Goal: Task Accomplishment & Management: Use online tool/utility

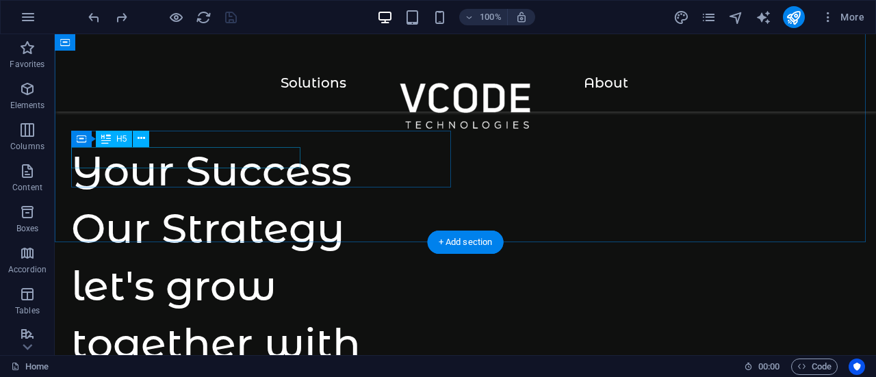
scroll to position [642, 0]
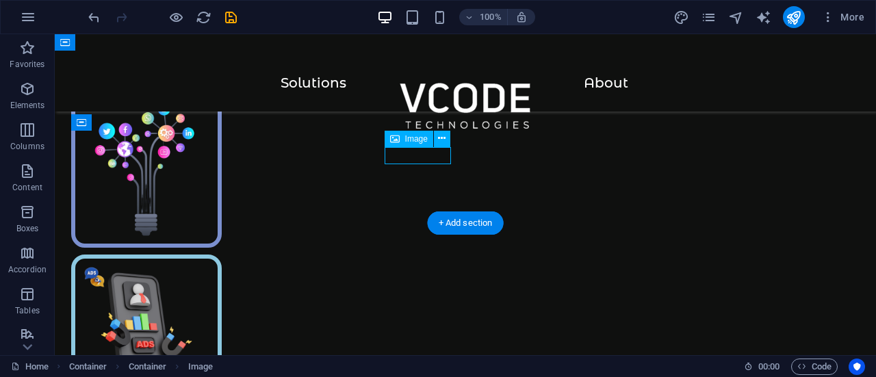
select select "px"
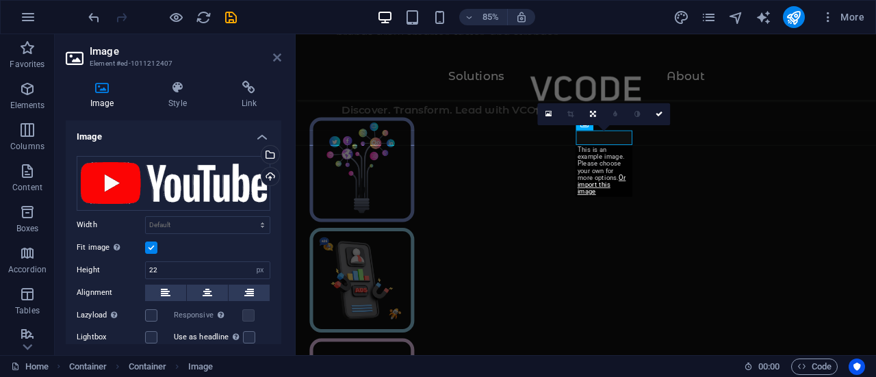
click at [276, 54] on icon at bounding box center [277, 57] width 8 height 11
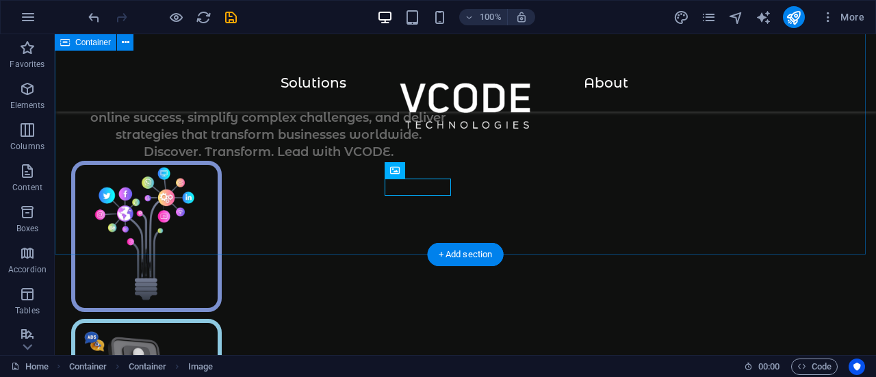
scroll to position [606, 0]
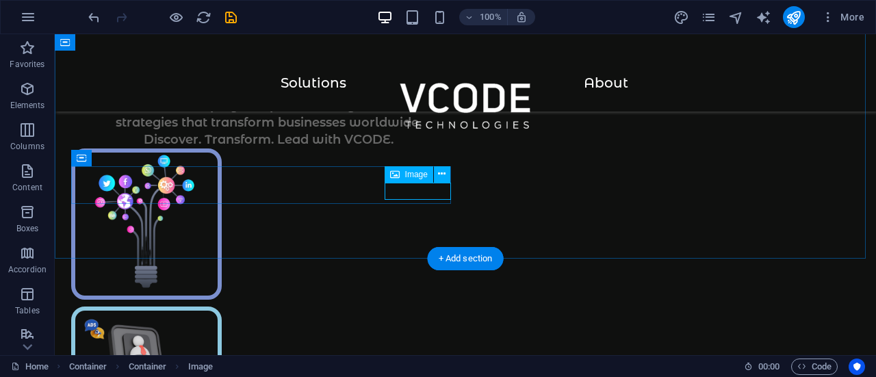
select select "px"
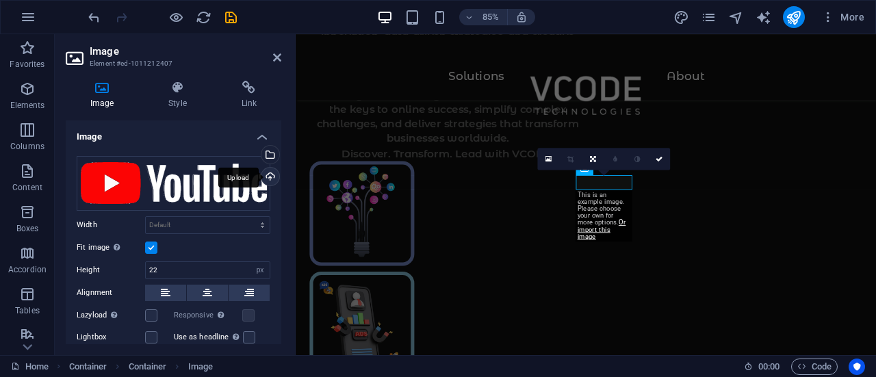
click at [268, 174] on div "Upload" at bounding box center [269, 178] width 21 height 21
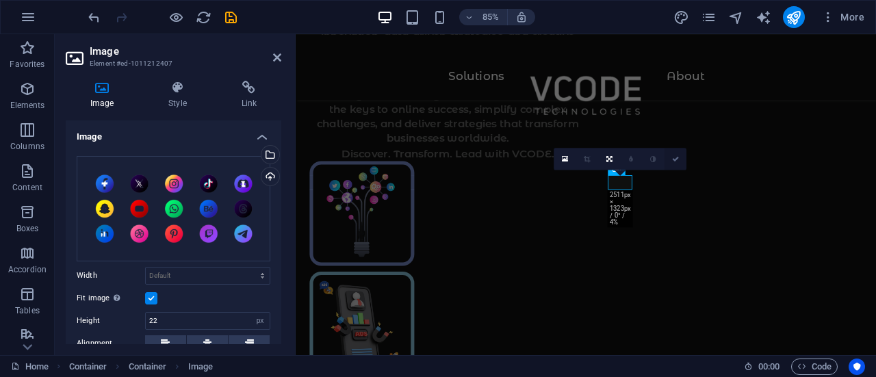
click at [679, 158] on icon at bounding box center [675, 158] width 7 height 7
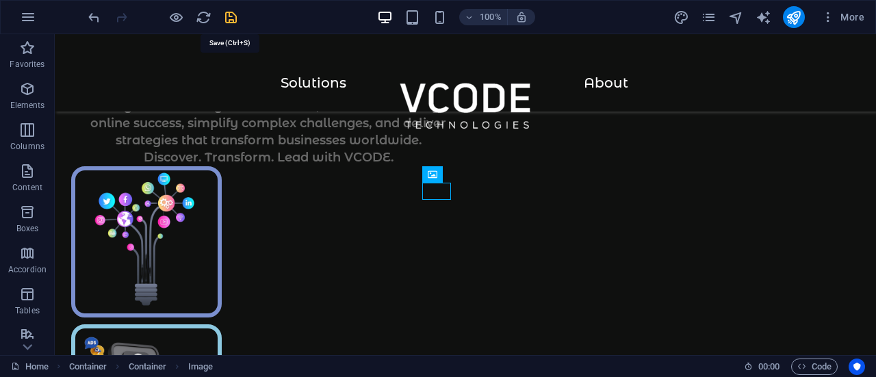
click at [233, 18] on icon "save" at bounding box center [231, 18] width 16 height 16
checkbox input "false"
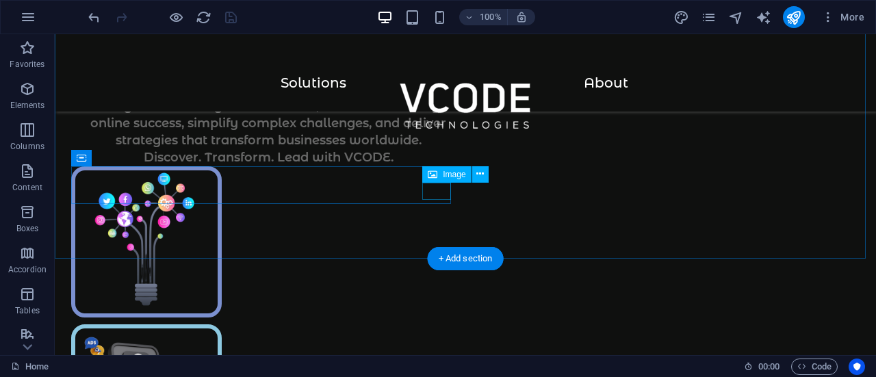
select select "px"
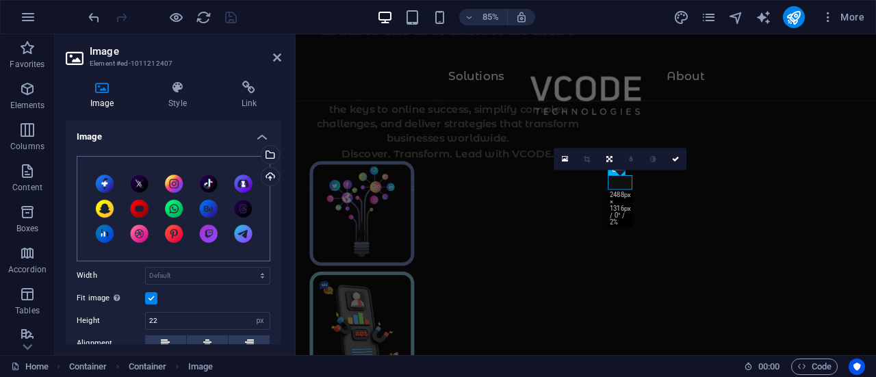
scroll to position [103, 0]
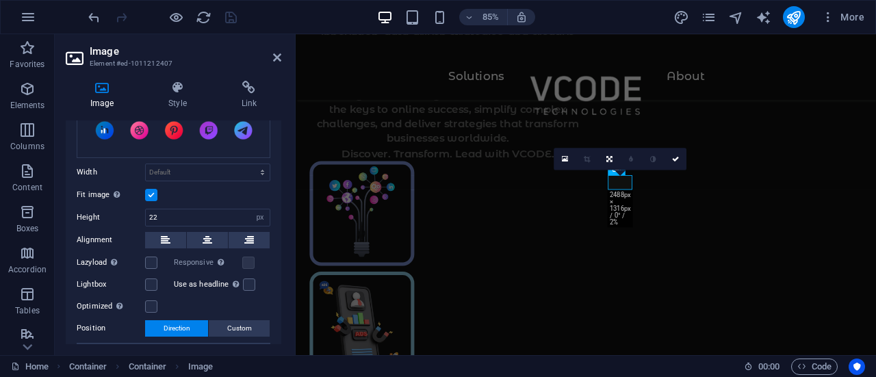
click at [150, 194] on label at bounding box center [151, 195] width 12 height 12
click at [0, 0] on input "Fit image Automatically fit image to a fixed width and height" at bounding box center [0, 0] width 0 height 0
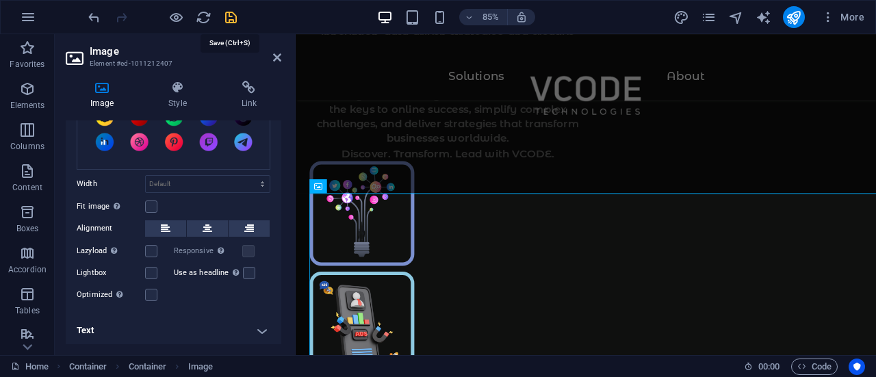
click at [228, 18] on icon "save" at bounding box center [231, 18] width 16 height 16
checkbox input "false"
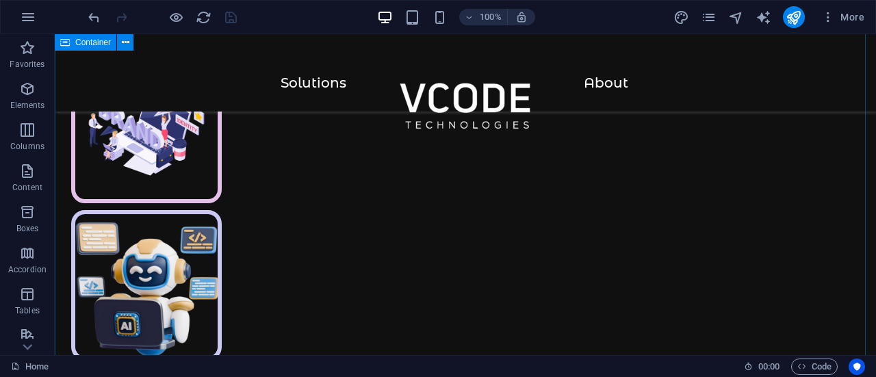
scroll to position [1038, 0]
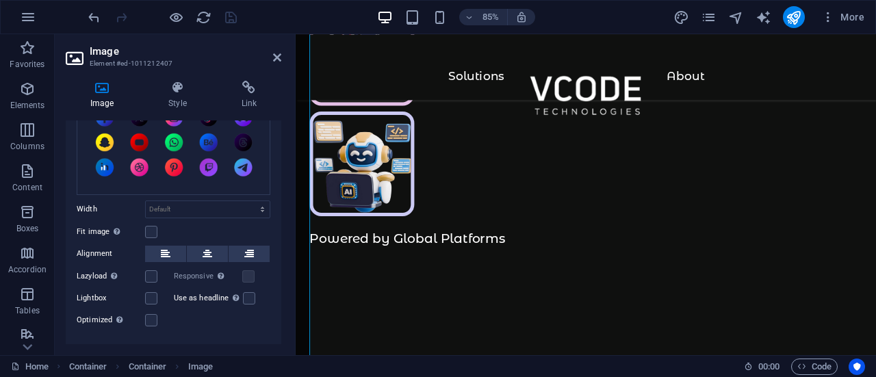
scroll to position [70, 0]
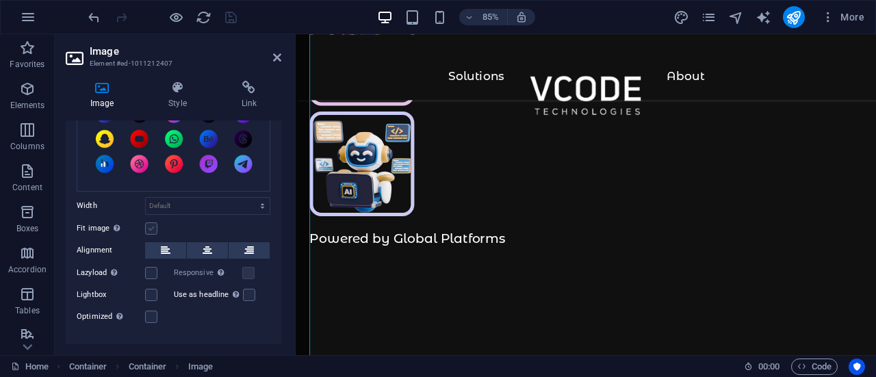
click at [151, 226] on label at bounding box center [151, 228] width 12 height 12
click at [0, 0] on input "Fit image Automatically fit image to a fixed width and height" at bounding box center [0, 0] width 0 height 0
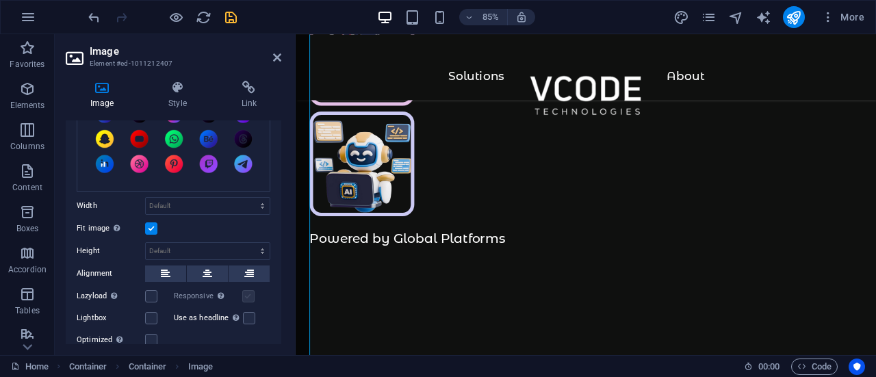
click at [246, 292] on label at bounding box center [248, 296] width 12 height 12
click at [245, 291] on label at bounding box center [248, 296] width 12 height 12
click at [151, 296] on label at bounding box center [151, 296] width 12 height 12
click at [0, 0] on input "Lazyload Loading images after the page loads improves page speed." at bounding box center [0, 0] width 0 height 0
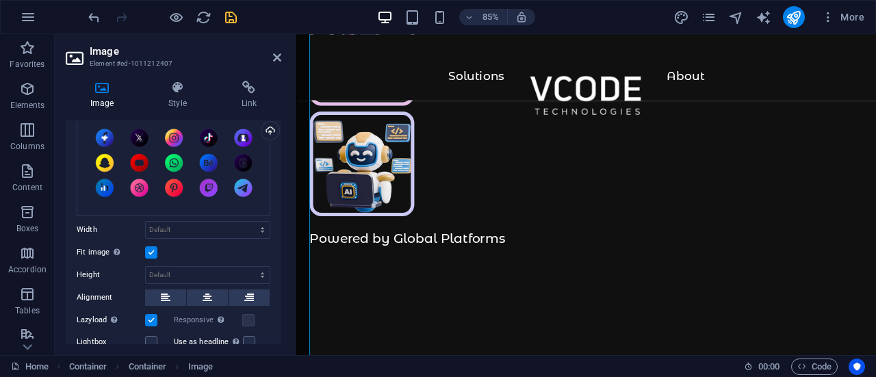
scroll to position [0, 0]
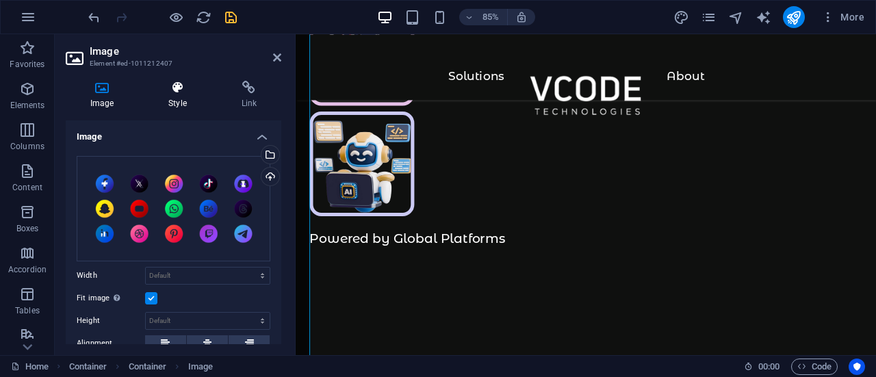
click at [182, 87] on icon at bounding box center [177, 88] width 67 height 14
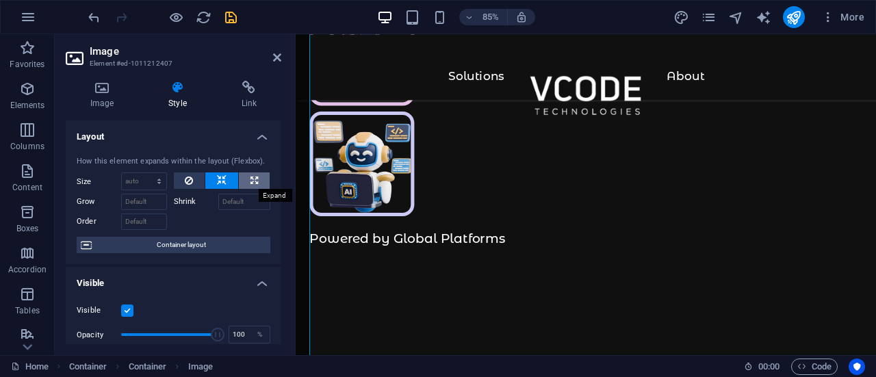
click at [250, 179] on icon at bounding box center [254, 180] width 8 height 16
select select "%"
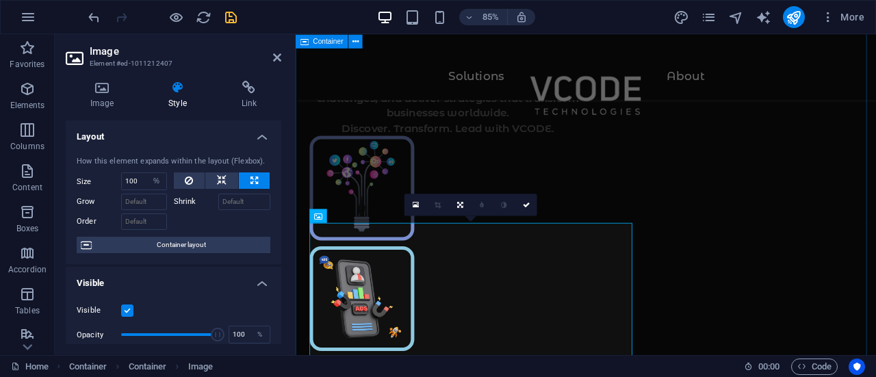
scroll to position [655, 0]
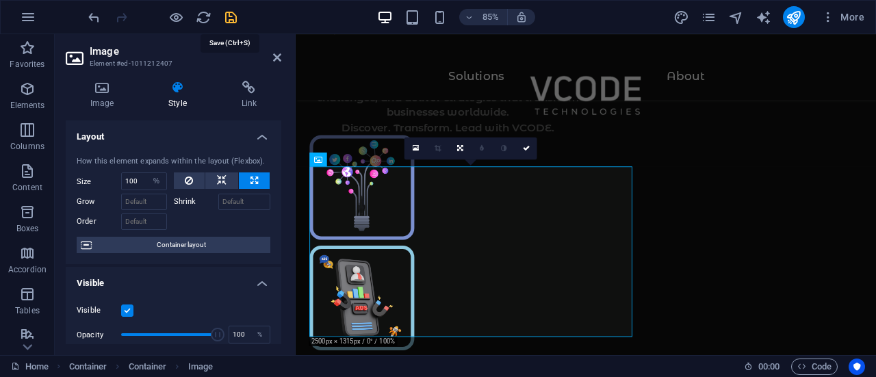
click at [224, 19] on icon "save" at bounding box center [231, 18] width 16 height 16
checkbox input "false"
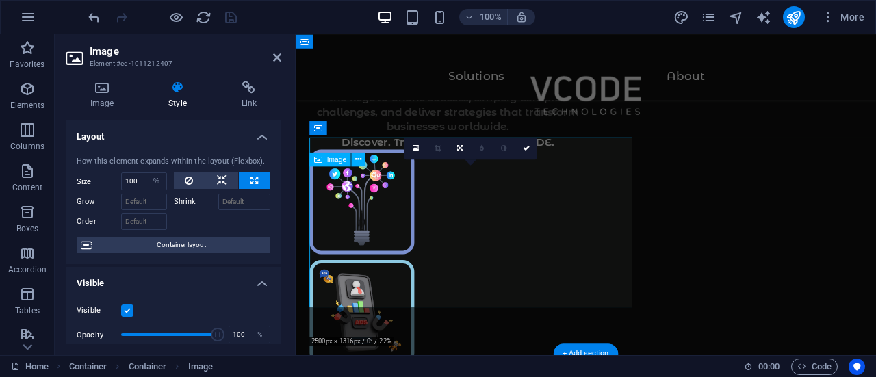
scroll to position [655, 0]
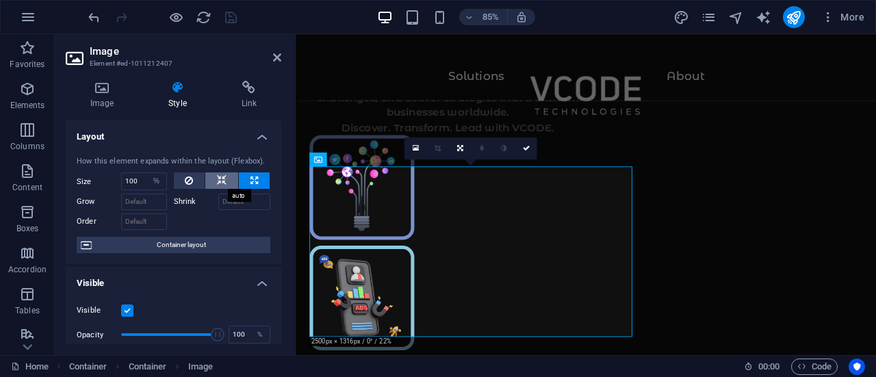
click at [220, 176] on icon at bounding box center [222, 180] width 10 height 16
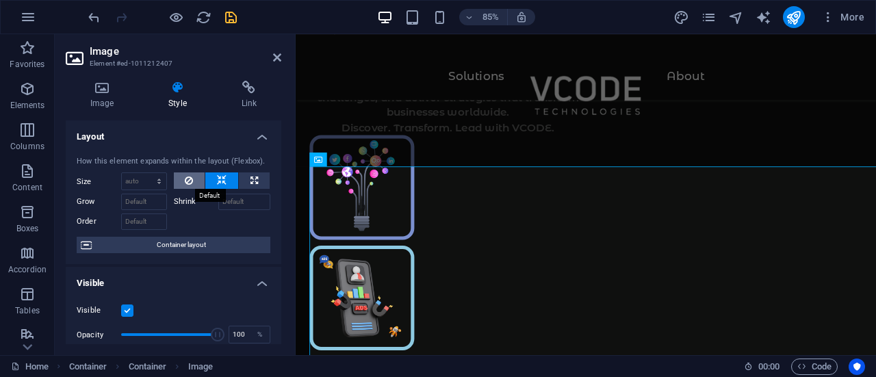
click at [189, 176] on icon at bounding box center [189, 180] width 8 height 16
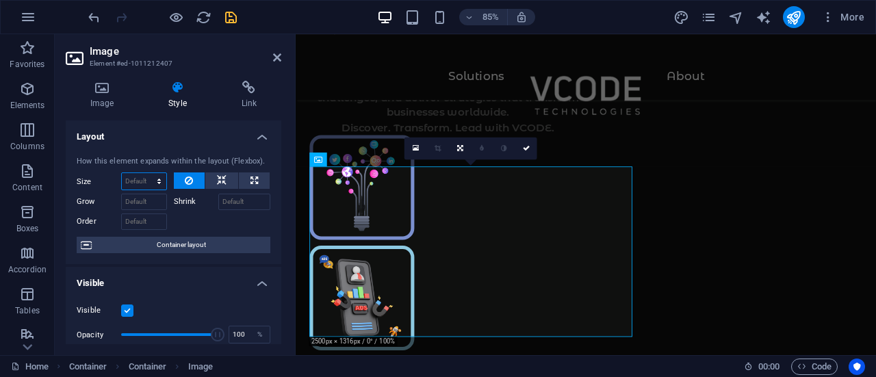
click at [150, 181] on select "Default auto px % 1/1 1/2 1/3 1/4 1/5 1/6 1/7 1/8 1/9 1/10" at bounding box center [144, 181] width 44 height 16
select select "px"
click at [146, 173] on select "Default auto px % 1/1 1/2 1/3 1/4 1/5 1/6 1/7 1/8 1/9 1/10" at bounding box center [144, 181] width 44 height 16
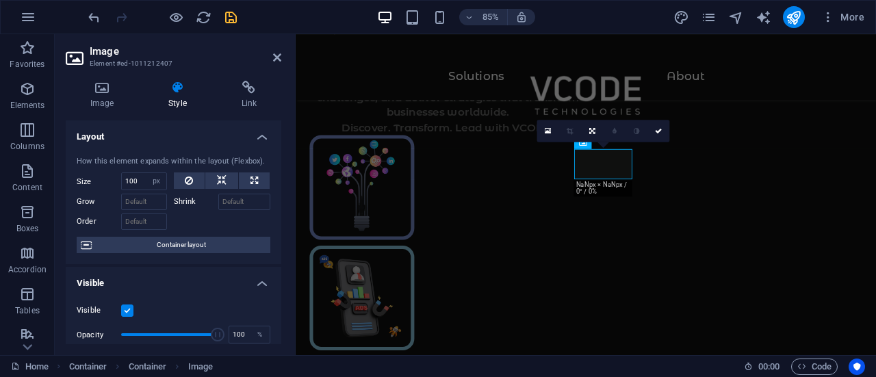
click at [176, 212] on div at bounding box center [222, 220] width 97 height 20
click at [148, 180] on select "Default auto px % 1/1 1/2 1/3 1/4 1/5 1/6 1/7 1/8 1/9 1/10" at bounding box center [156, 181] width 19 height 16
click at [143, 180] on input "100" at bounding box center [144, 181] width 44 height 16
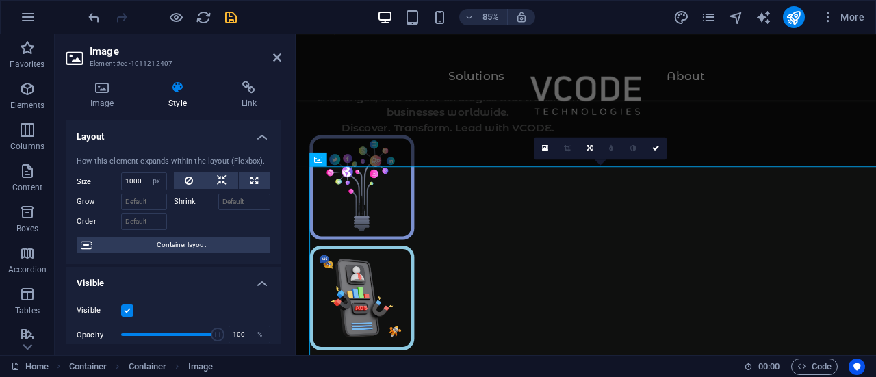
click at [194, 209] on label "Shrink" at bounding box center [196, 202] width 44 height 16
click at [218, 209] on input "Shrink" at bounding box center [244, 202] width 53 height 16
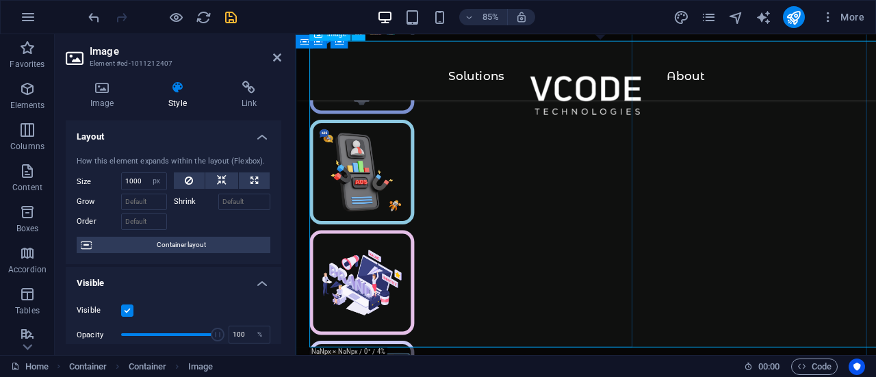
scroll to position [802, 0]
drag, startPoint x: 141, startPoint y: 180, endPoint x: 120, endPoint y: 180, distance: 20.5
click at [121, 180] on div "1000 Default auto px % 1/1 1/2 1/3 1/4 1/5 1/6 1/7 1/8 1/9 1/10" at bounding box center [144, 181] width 46 height 18
type input "800"
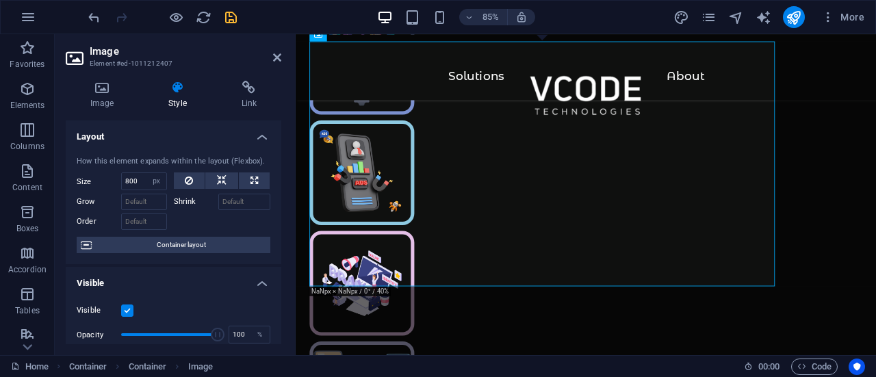
click at [187, 220] on div at bounding box center [222, 220] width 97 height 20
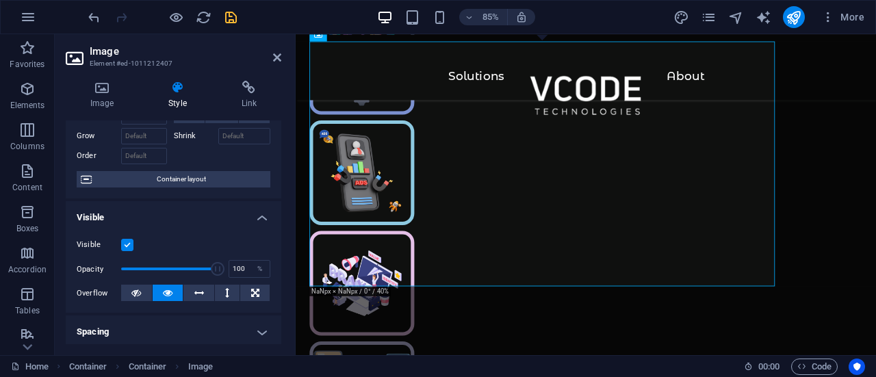
scroll to position [66, 0]
click at [257, 289] on button at bounding box center [254, 292] width 29 height 16
click at [170, 295] on icon at bounding box center [168, 292] width 10 height 16
click at [245, 287] on button at bounding box center [254, 292] width 29 height 16
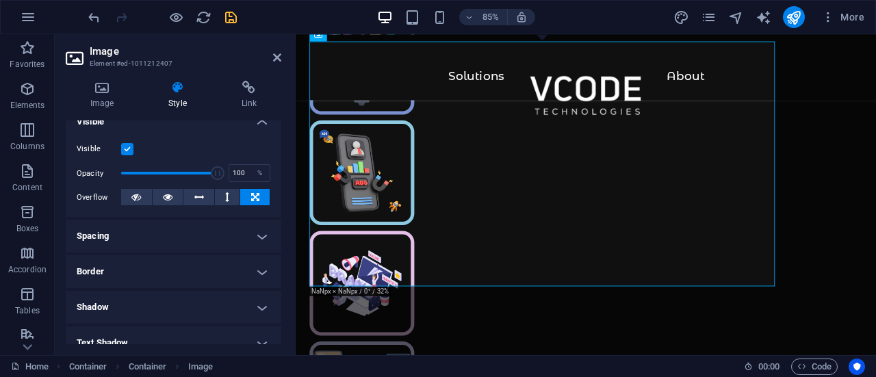
scroll to position [161, 0]
click at [188, 237] on h4 "Spacing" at bounding box center [173, 236] width 215 height 33
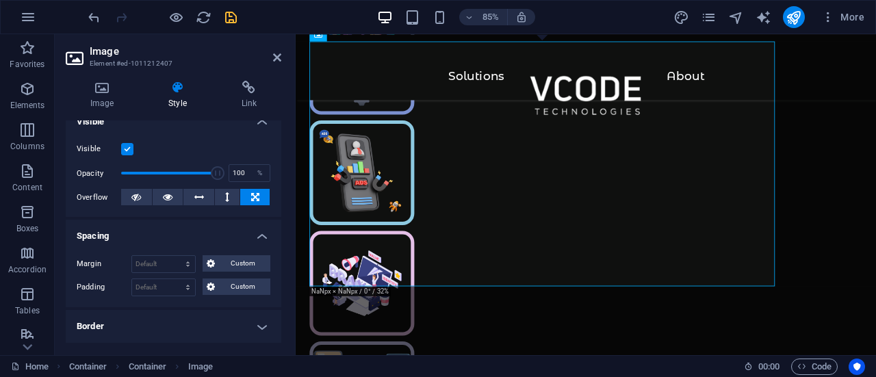
click at [188, 237] on h4 "Spacing" at bounding box center [173, 232] width 215 height 25
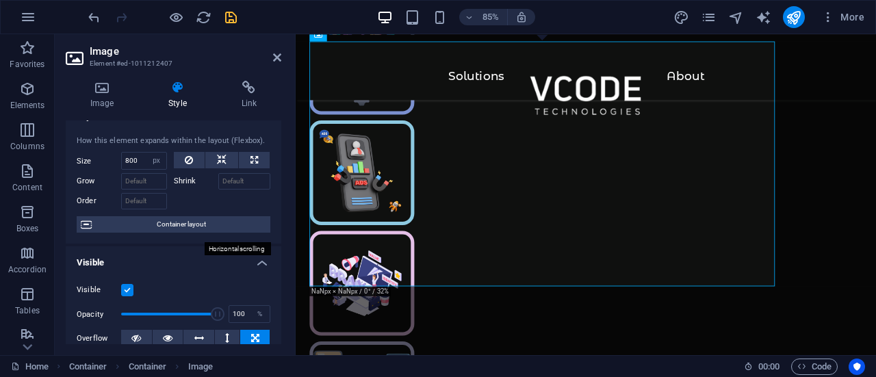
scroll to position [12, 0]
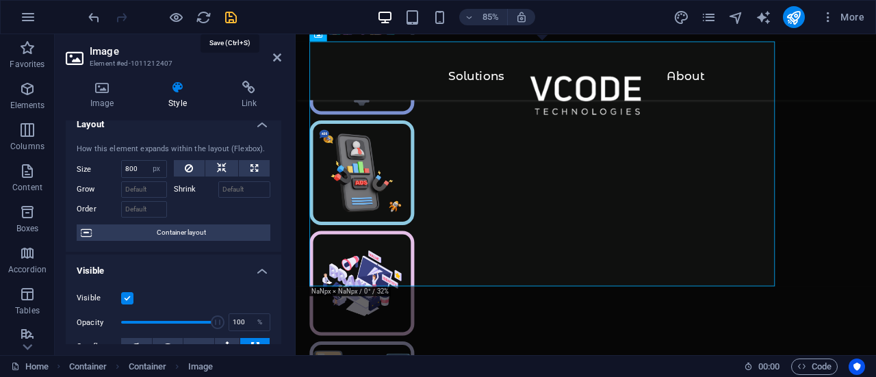
click at [230, 16] on icon "save" at bounding box center [231, 18] width 16 height 16
checkbox input "false"
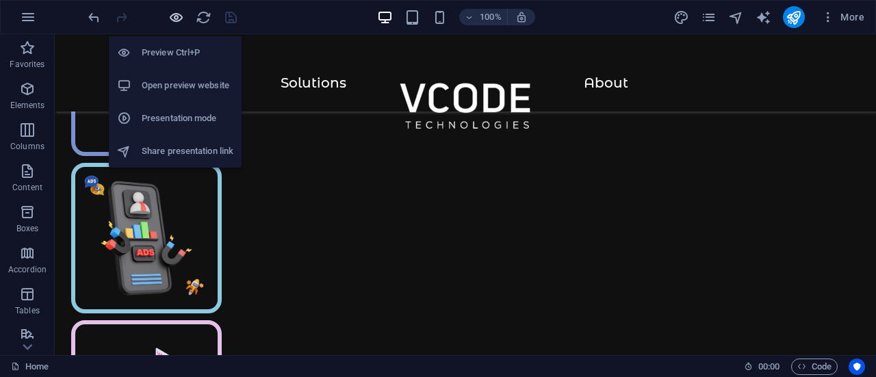
click at [170, 22] on icon "button" at bounding box center [176, 18] width 16 height 16
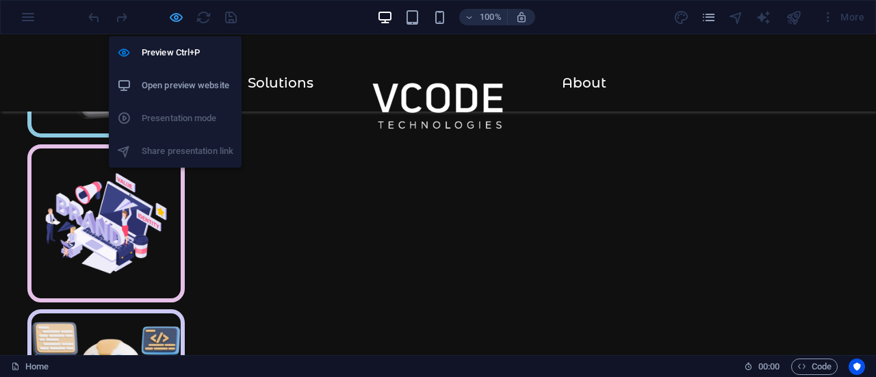
scroll to position [579, 0]
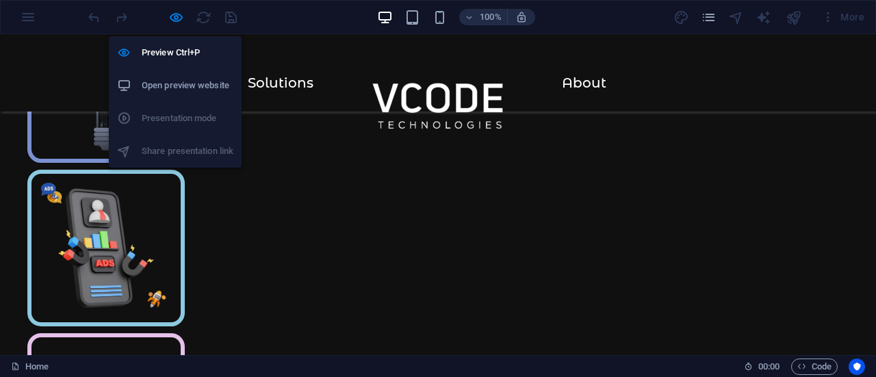
click at [178, 86] on h6 "Open preview website" at bounding box center [188, 85] width 92 height 16
click at [170, 19] on icon "button" at bounding box center [176, 18] width 16 height 16
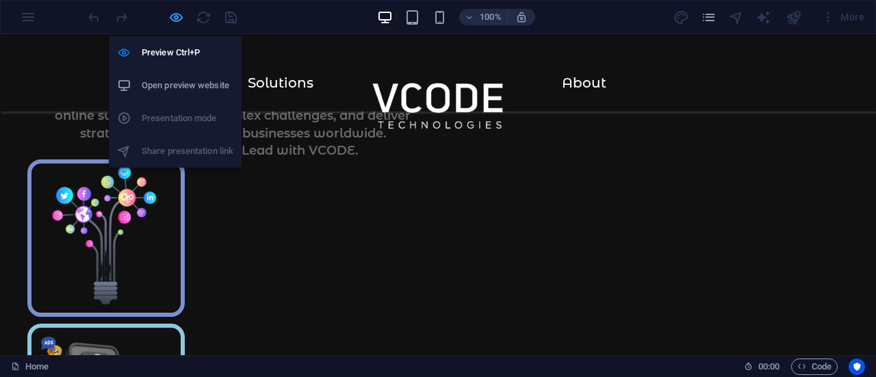
scroll to position [767, 0]
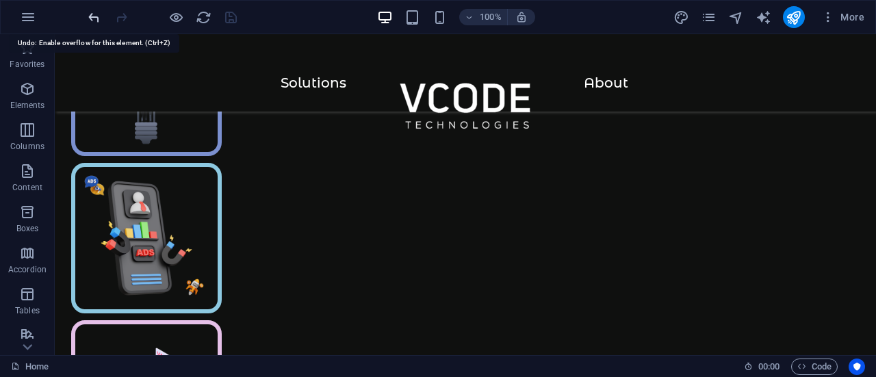
click at [88, 17] on icon "undo" at bounding box center [94, 18] width 16 height 16
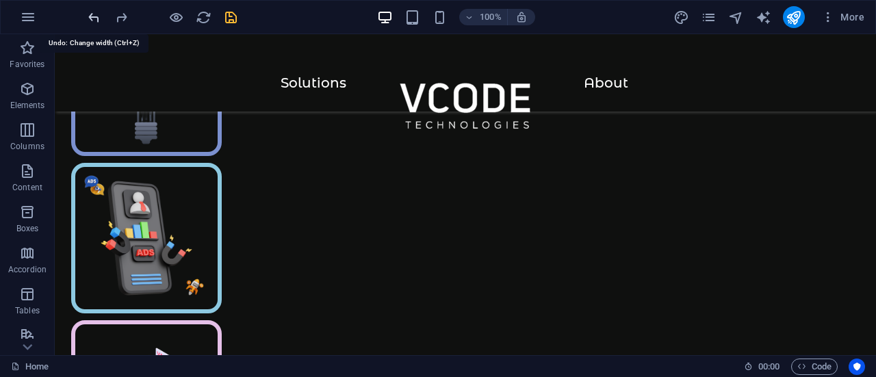
click at [88, 17] on icon "undo" at bounding box center [94, 18] width 16 height 16
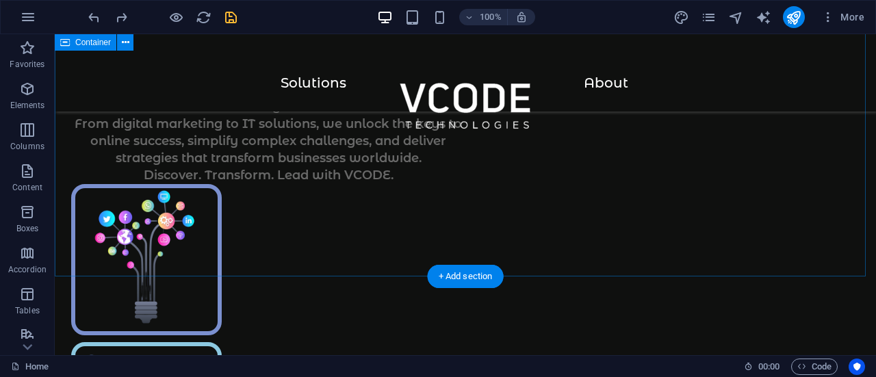
scroll to position [587, 0]
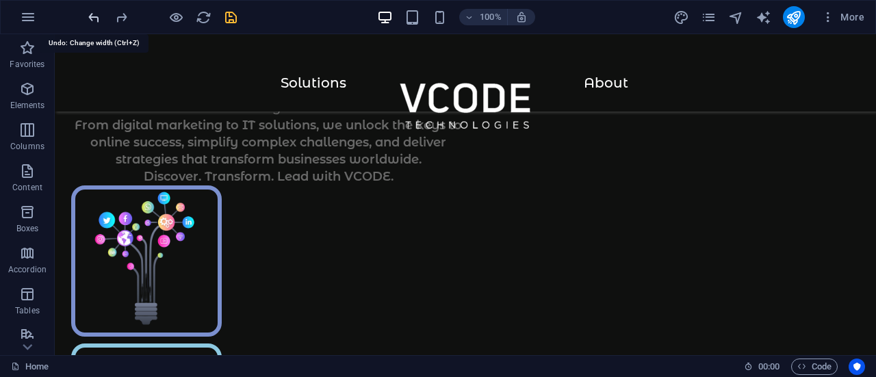
click at [99, 16] on icon "undo" at bounding box center [94, 18] width 16 height 16
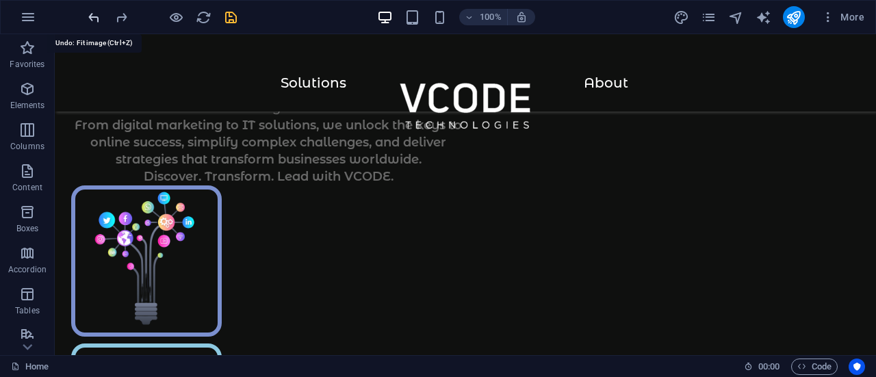
click at [99, 16] on icon "undo" at bounding box center [94, 18] width 16 height 16
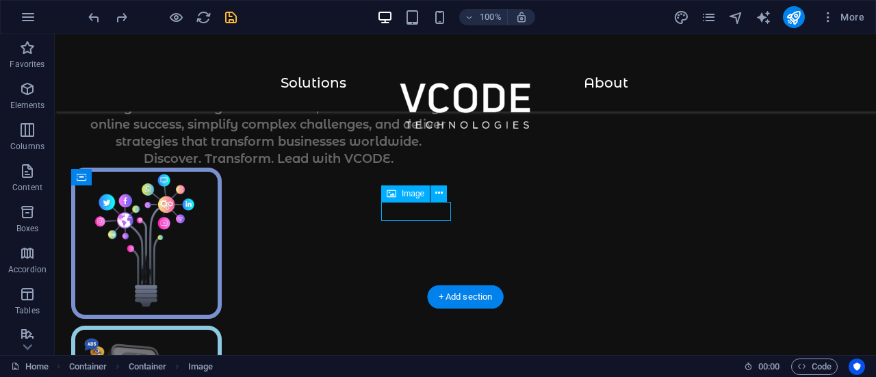
select select "px"
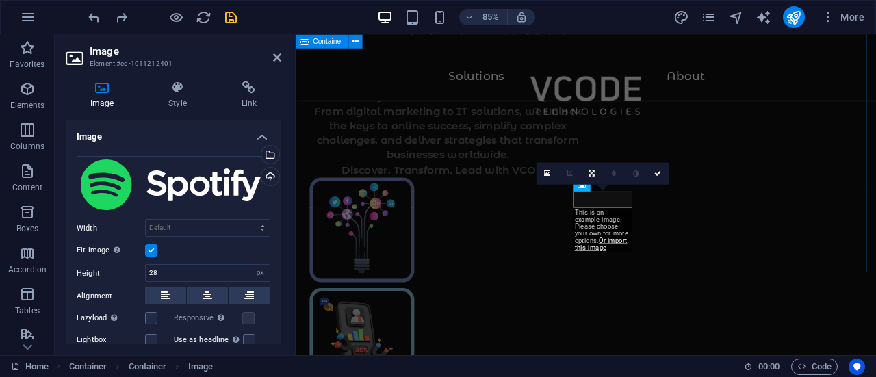
click at [740, 229] on div "Your Success Our Strategy let's grow together with VCODE! Immerse your business…" at bounding box center [637, 148] width 683 height 1436
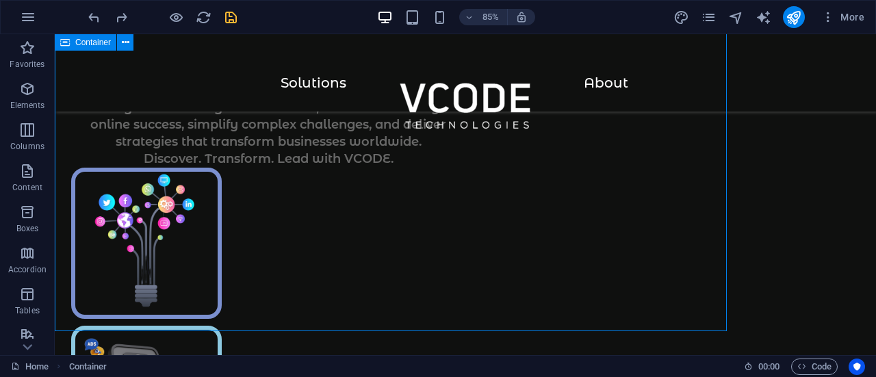
scroll to position [587, 0]
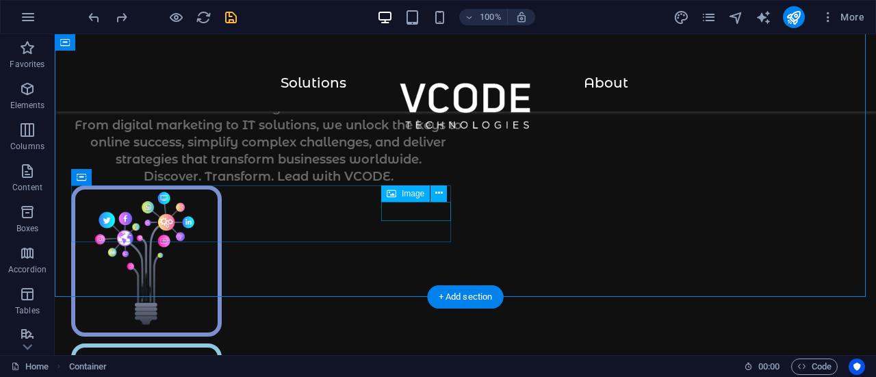
select select "px"
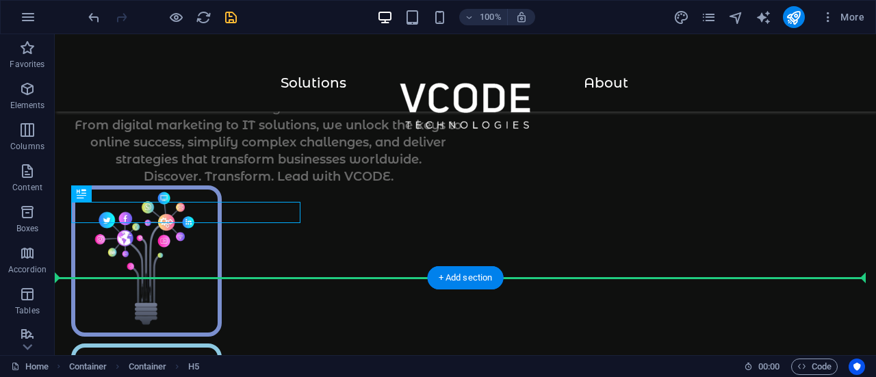
drag, startPoint x: 246, startPoint y: 214, endPoint x: 498, endPoint y: 211, distance: 251.7
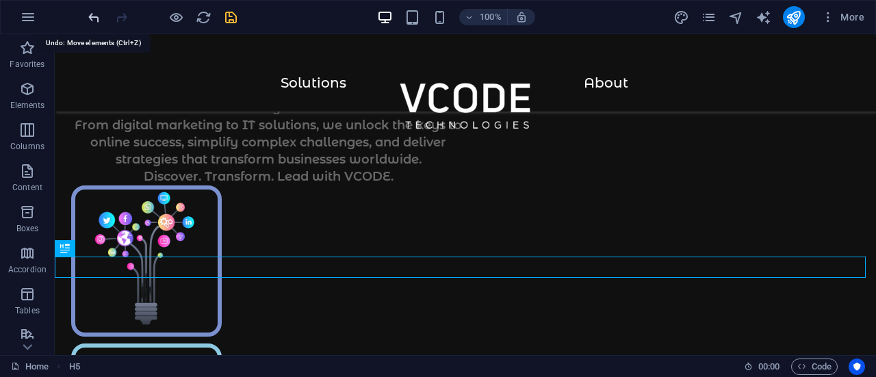
click at [93, 17] on icon "undo" at bounding box center [94, 18] width 16 height 16
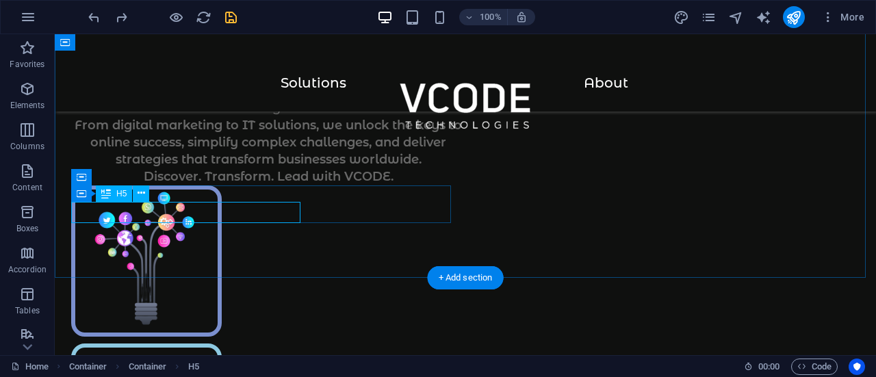
click at [135, 194] on button at bounding box center [141, 193] width 16 height 16
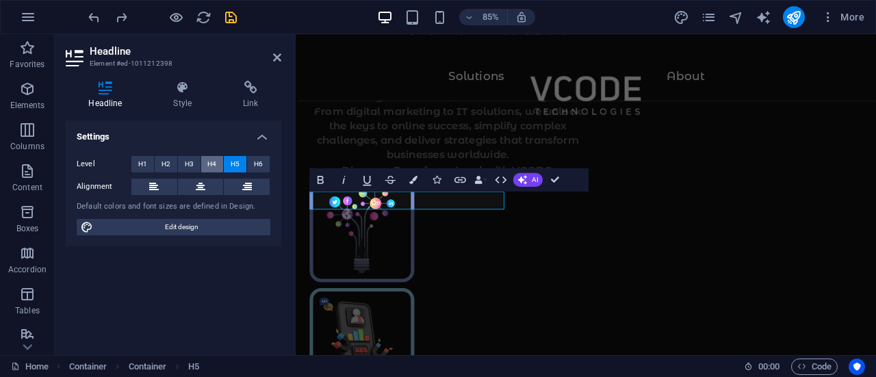
click at [208, 161] on span "H4" at bounding box center [211, 164] width 9 height 16
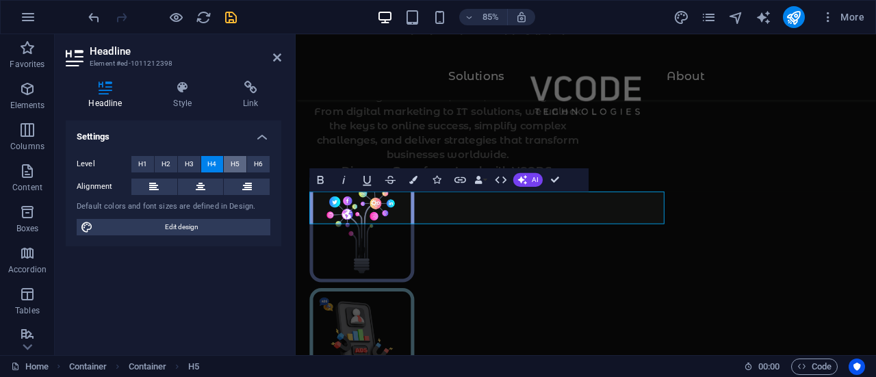
click at [237, 161] on span "H5" at bounding box center [235, 164] width 9 height 16
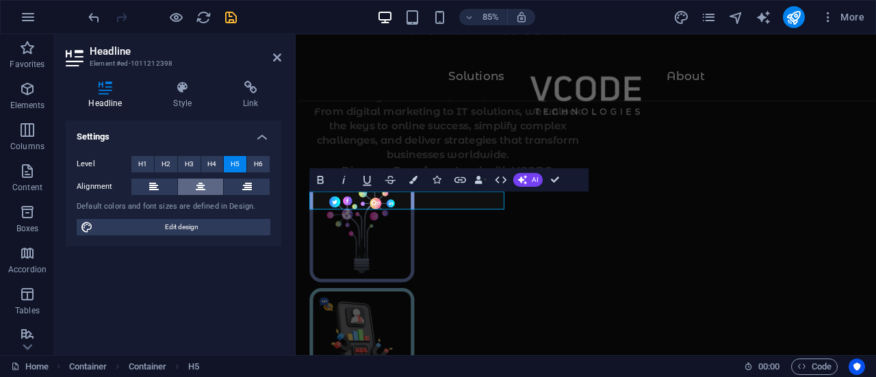
click at [203, 189] on icon at bounding box center [201, 187] width 10 height 16
click at [179, 90] on icon at bounding box center [182, 88] width 64 height 14
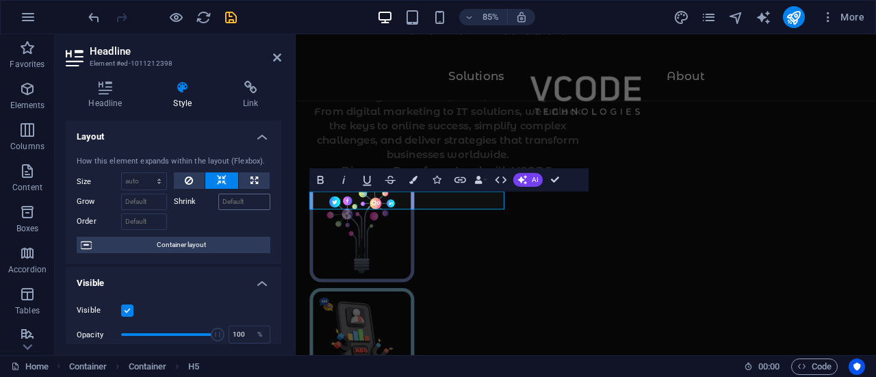
scroll to position [7, 0]
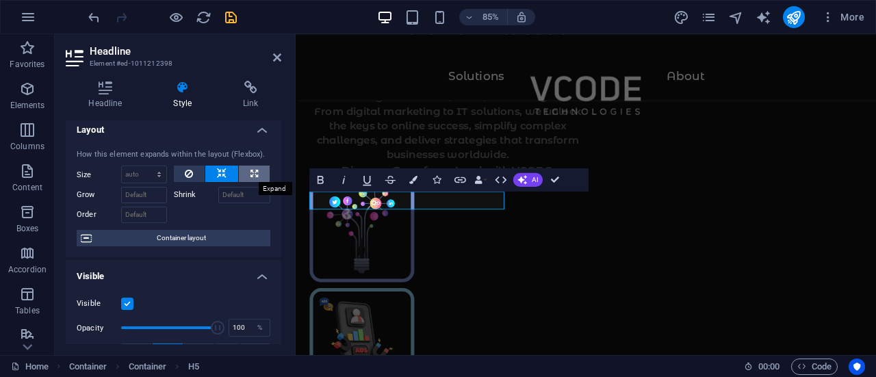
click at [257, 173] on button at bounding box center [254, 174] width 31 height 16
select select "%"
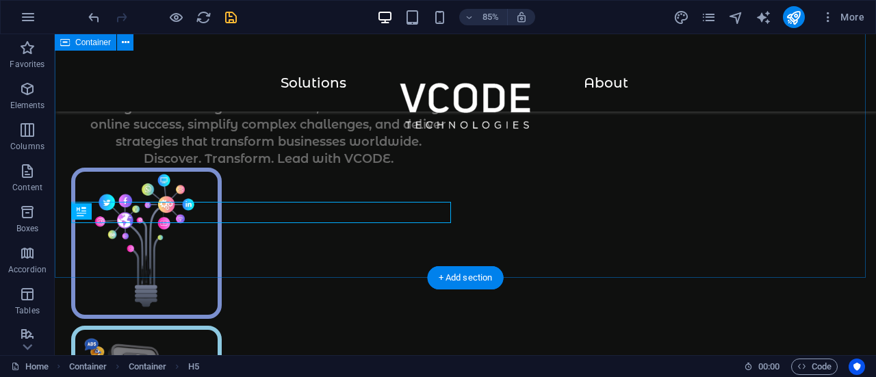
scroll to position [587, 0]
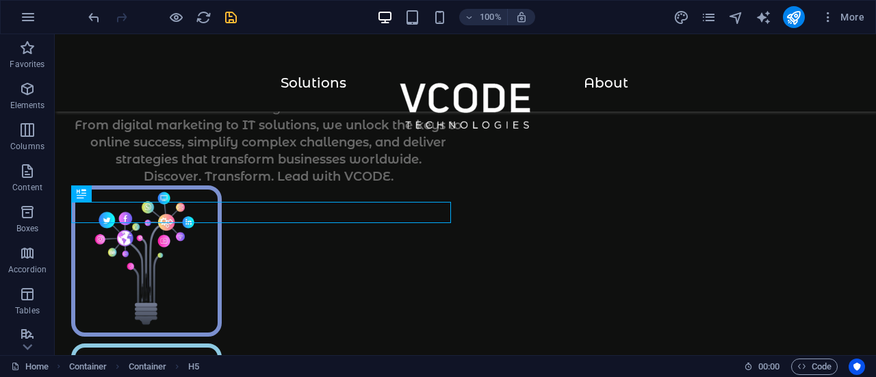
click at [230, 15] on icon "save" at bounding box center [231, 18] width 16 height 16
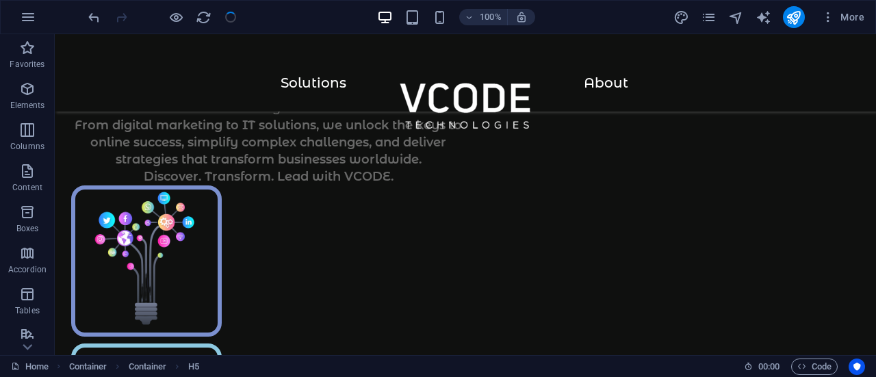
checkbox input "false"
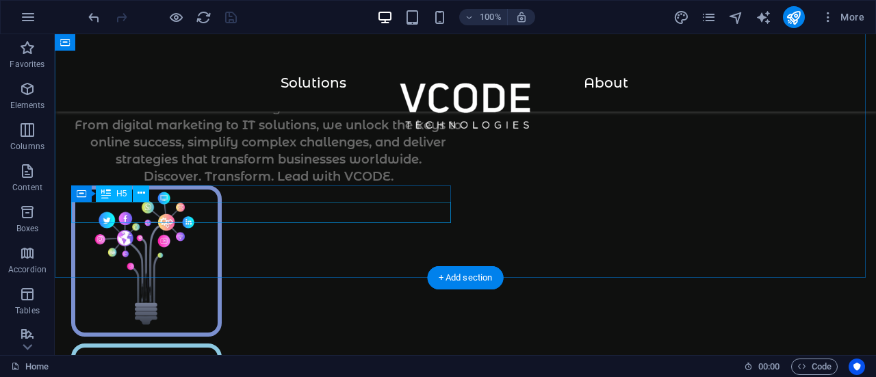
select select "%"
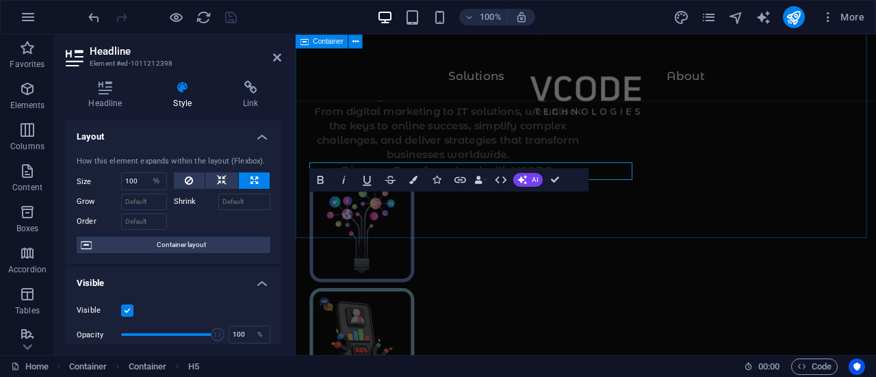
click at [332, 241] on div "Your Success Our Strategy let's grow together with VCODE! Immerse your business…" at bounding box center [637, 119] width 683 height 1378
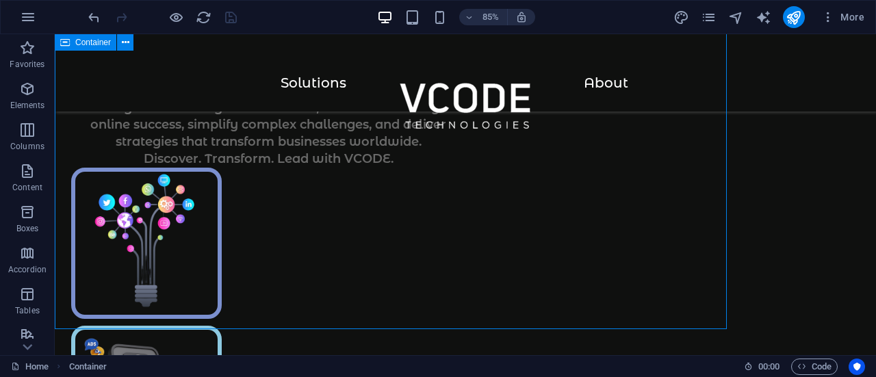
scroll to position [570, 0]
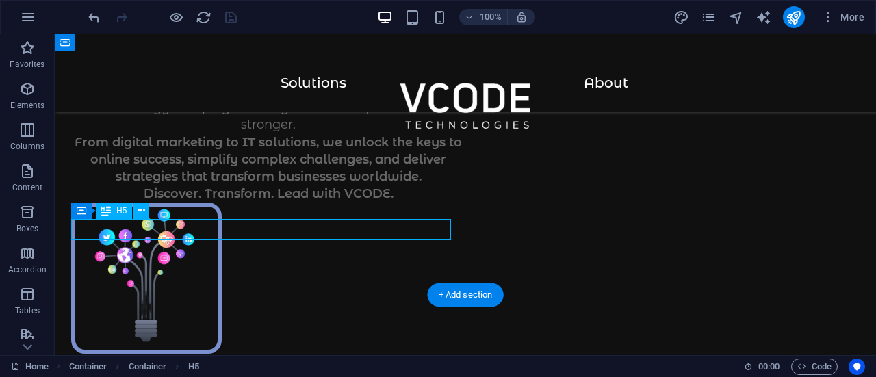
select select "%"
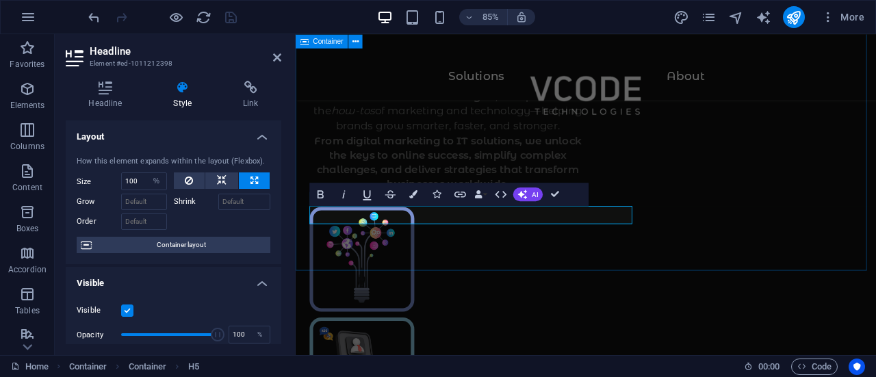
scroll to position [587, 0]
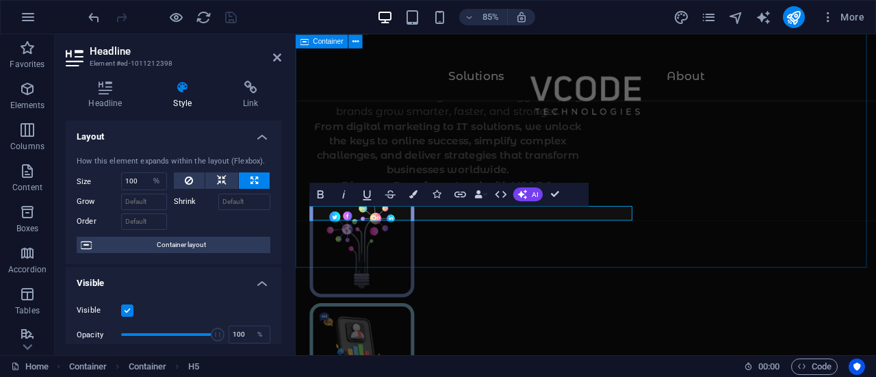
click at [728, 221] on div "Your Success Our Strategy let's grow together with VCODE! Immerse your business…" at bounding box center [637, 134] width 683 height 1374
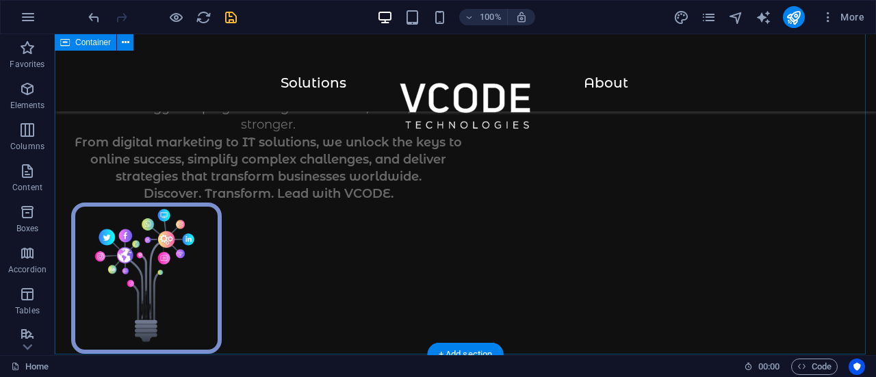
click at [520, 231] on div "Your Success Our Strategy let's grow together with VCODE! Immerse your business…" at bounding box center [465, 221] width 821 height 1514
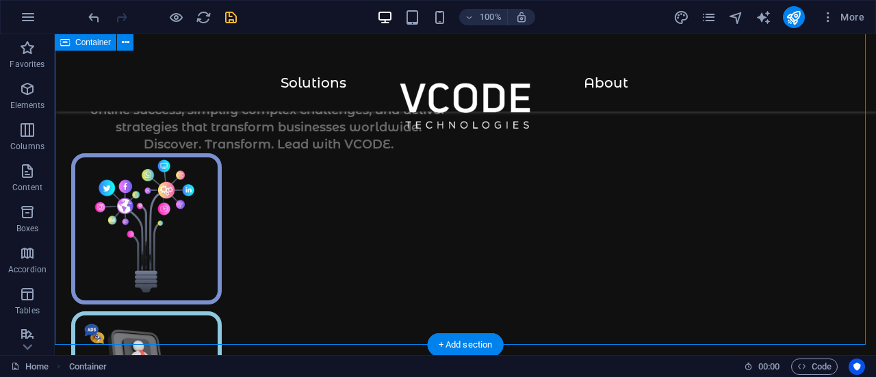
scroll to position [654, 0]
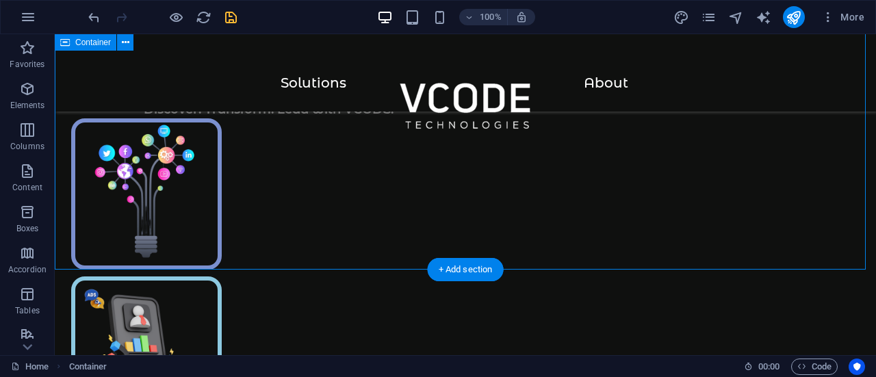
click at [496, 170] on div "Your Success Our Strategy let's grow together with VCODE! Immerse your business…" at bounding box center [465, 137] width 821 height 1514
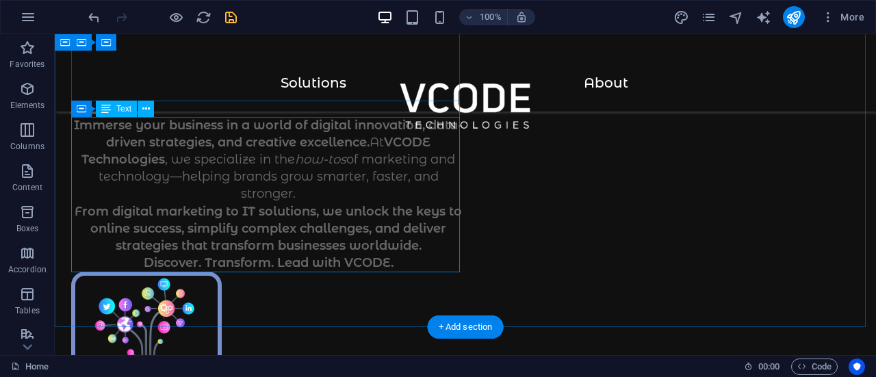
scroll to position [500, 0]
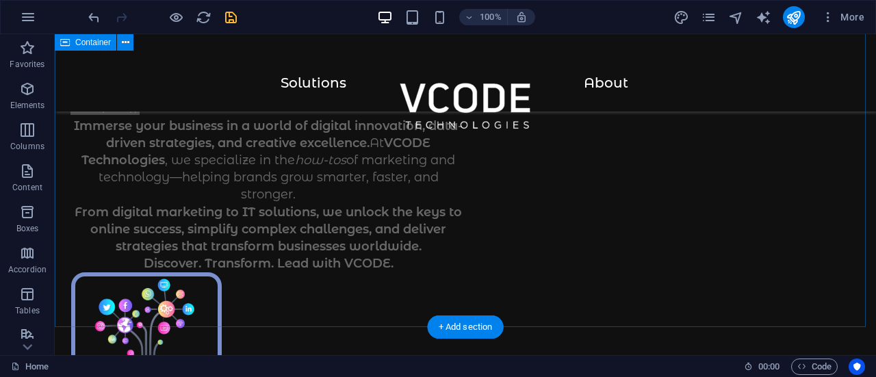
click at [374, 287] on div "Your Success Our Strategy let's grow together with VCODE! Immerse your business…" at bounding box center [465, 242] width 821 height 1417
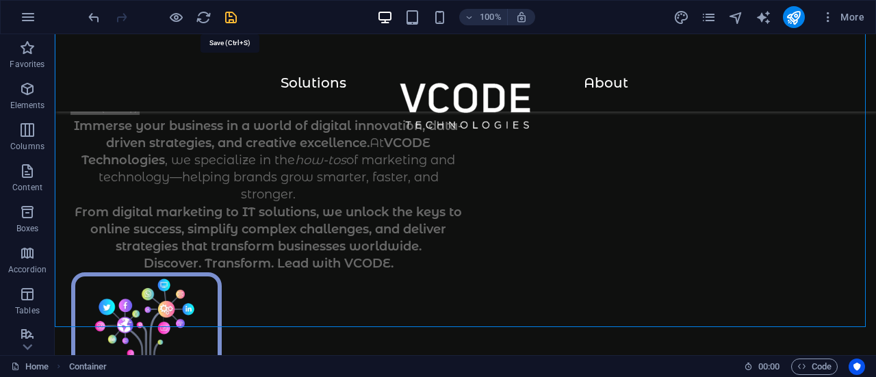
click at [233, 16] on icon "save" at bounding box center [231, 18] width 16 height 16
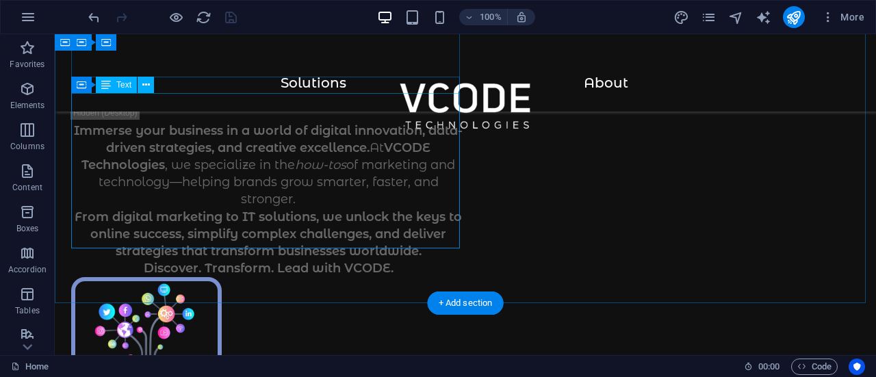
scroll to position [494, 0]
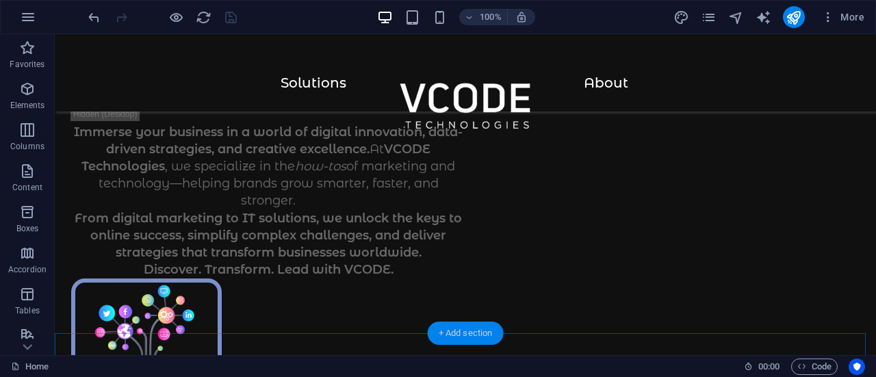
click at [490, 330] on div "+ Add section" at bounding box center [466, 333] width 76 height 23
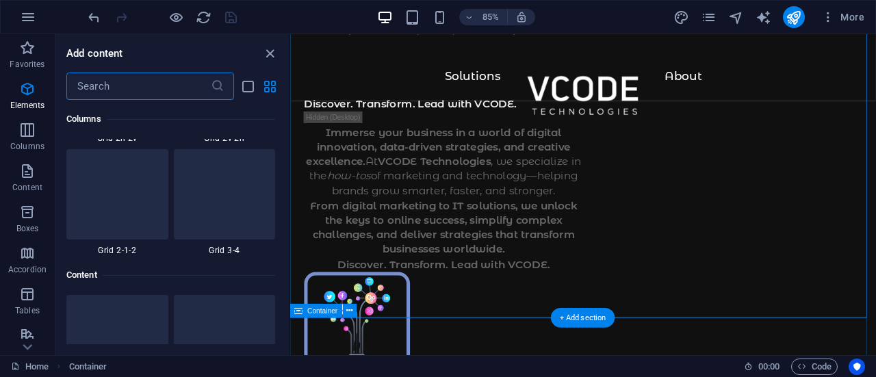
scroll to position [2393, 0]
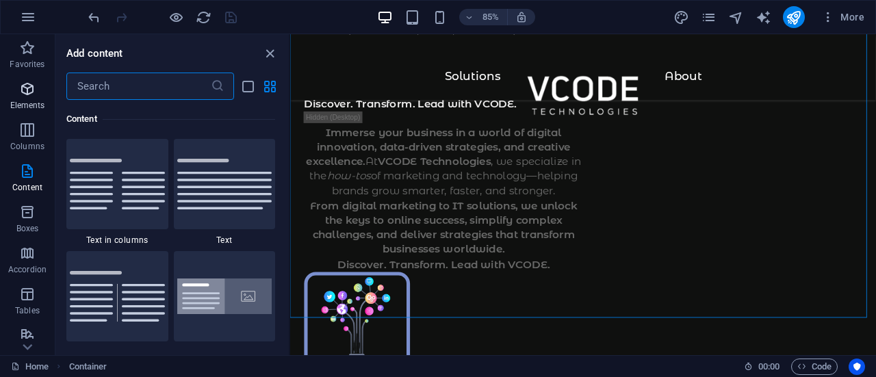
click at [21, 86] on icon "button" at bounding box center [27, 89] width 16 height 16
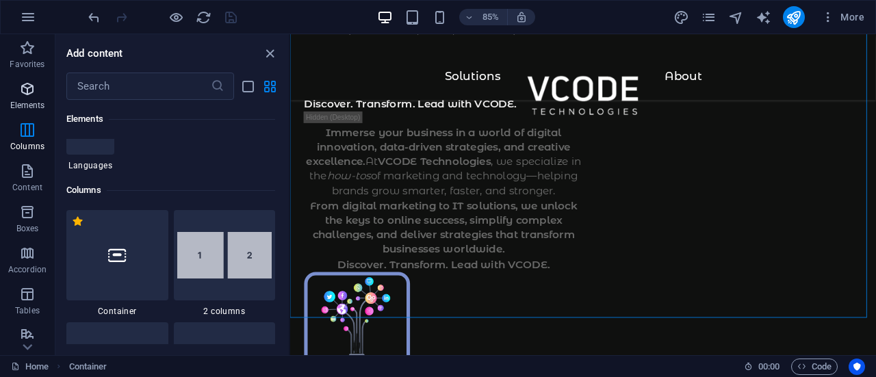
scroll to position [146, 0]
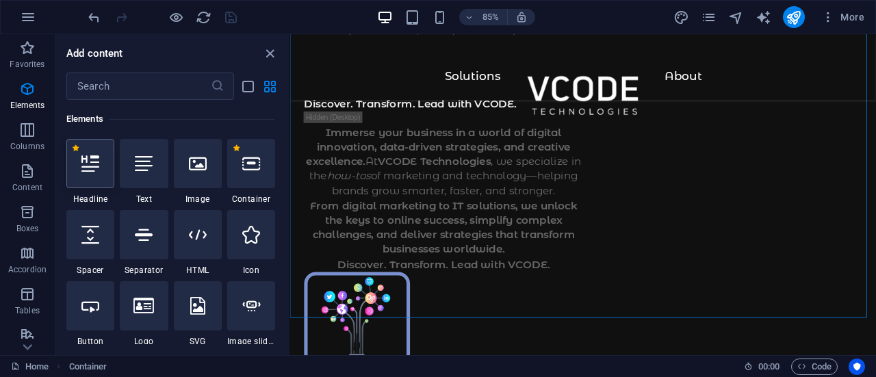
click at [99, 168] on icon at bounding box center [90, 164] width 18 height 18
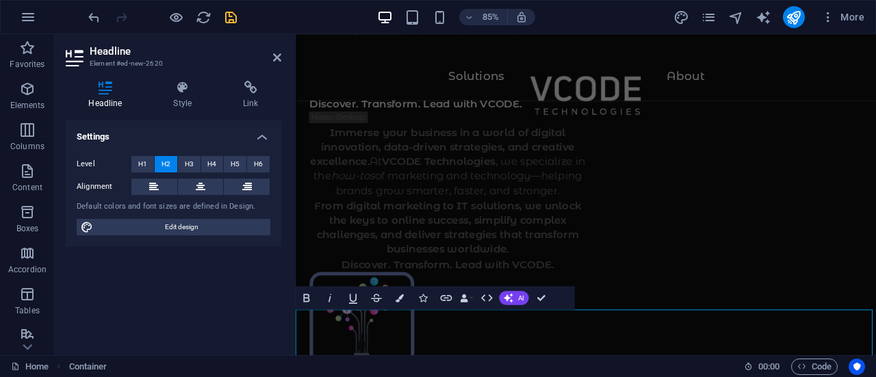
scroll to position [503, 0]
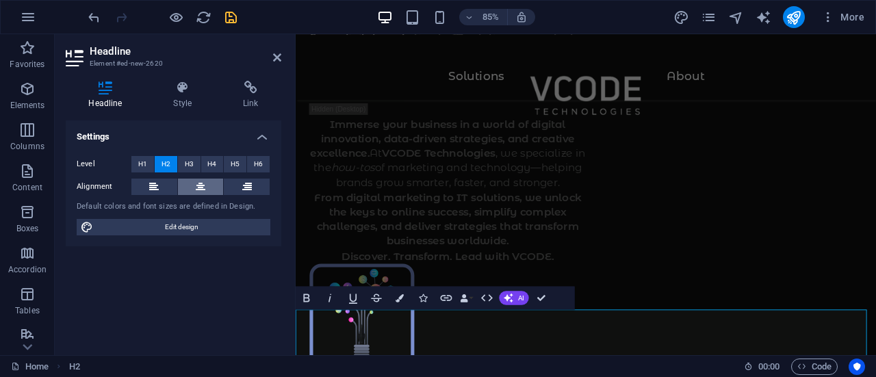
click at [204, 181] on icon at bounding box center [201, 187] width 10 height 16
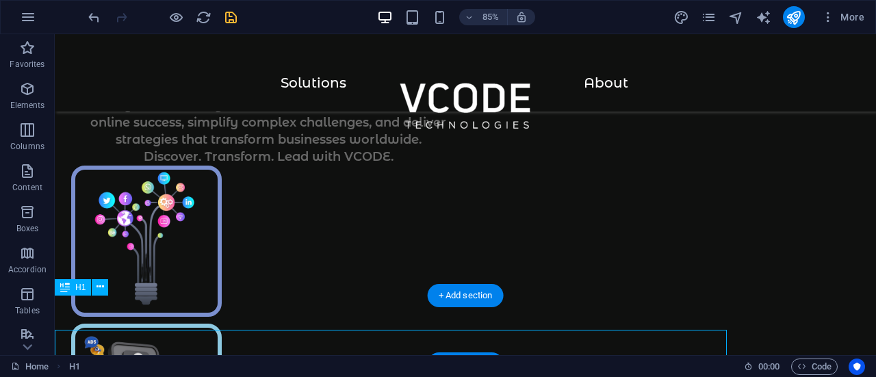
scroll to position [590, 0]
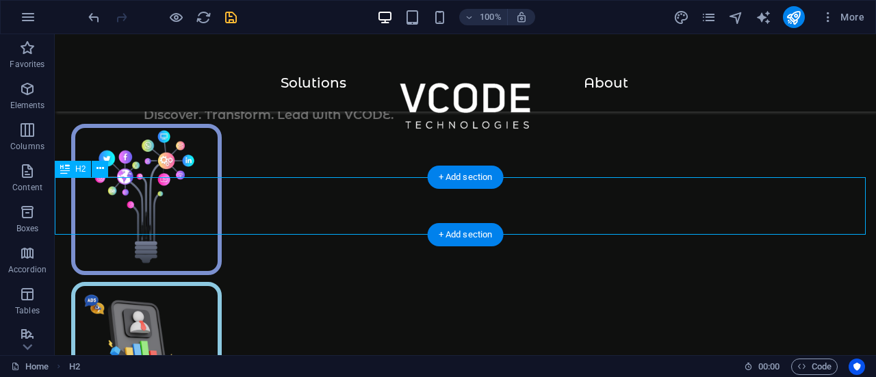
scroll to position [651, 0]
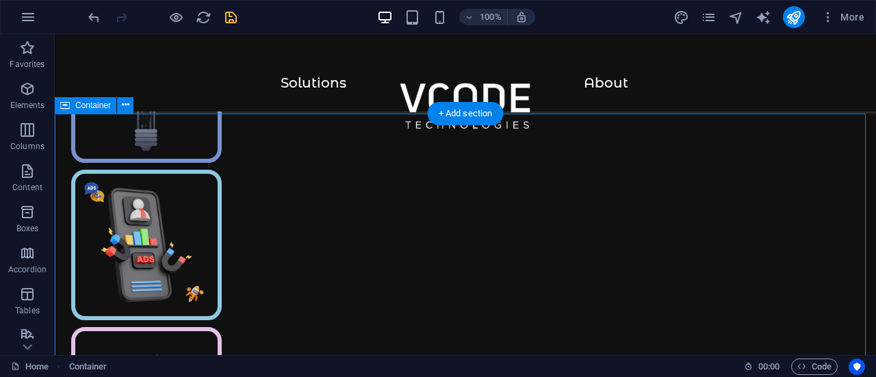
scroll to position [772, 0]
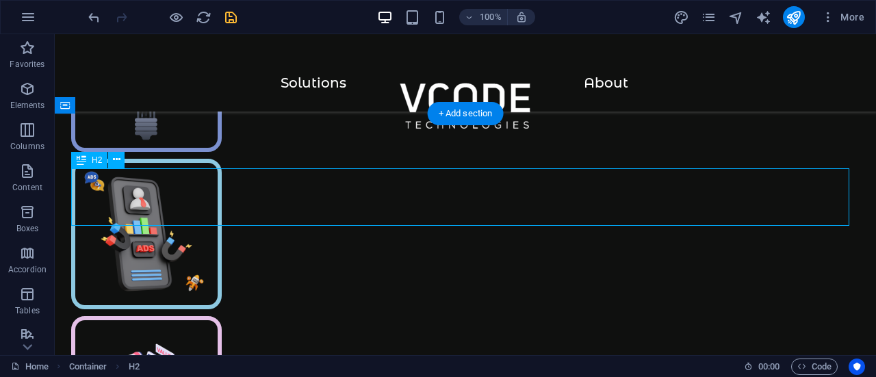
scroll to position [703, 0]
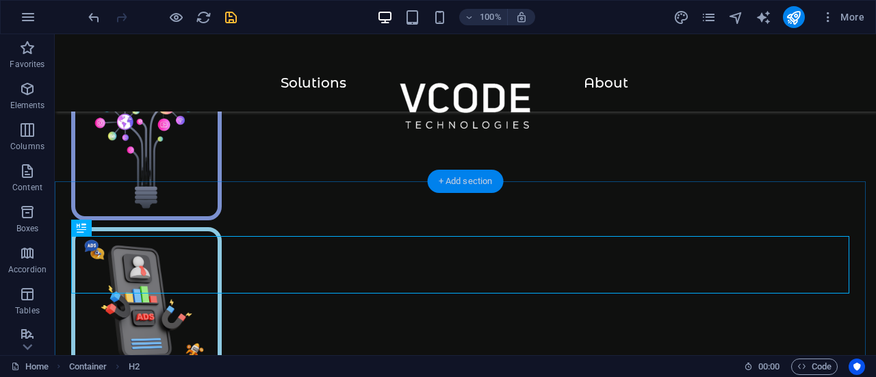
click at [467, 180] on div "+ Add section" at bounding box center [466, 181] width 76 height 23
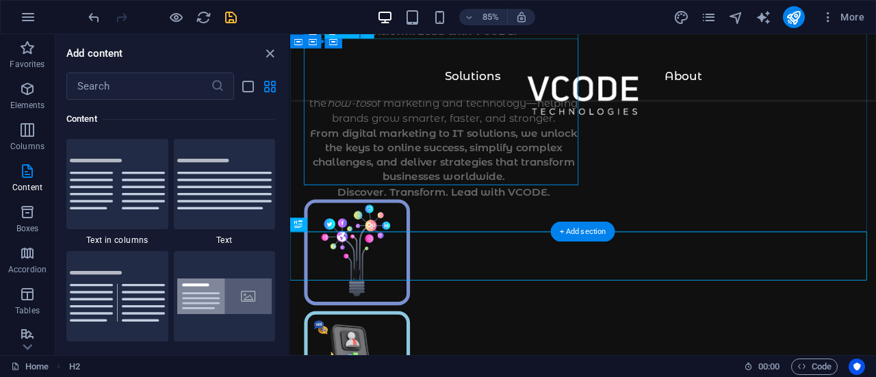
scroll to position [687, 0]
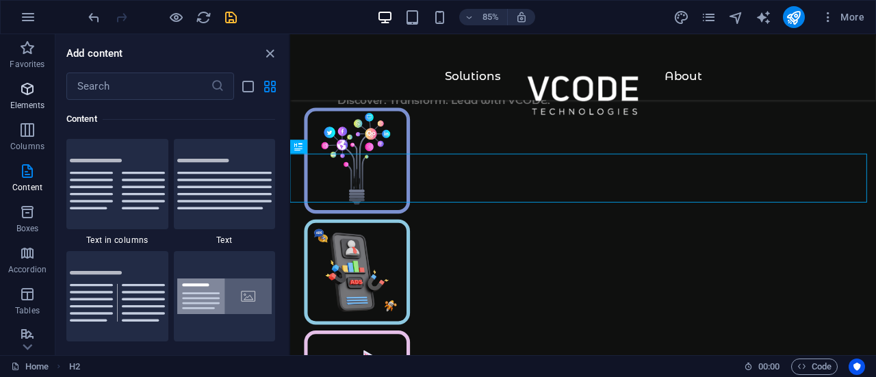
click at [29, 102] on p "Elements" at bounding box center [27, 105] width 35 height 11
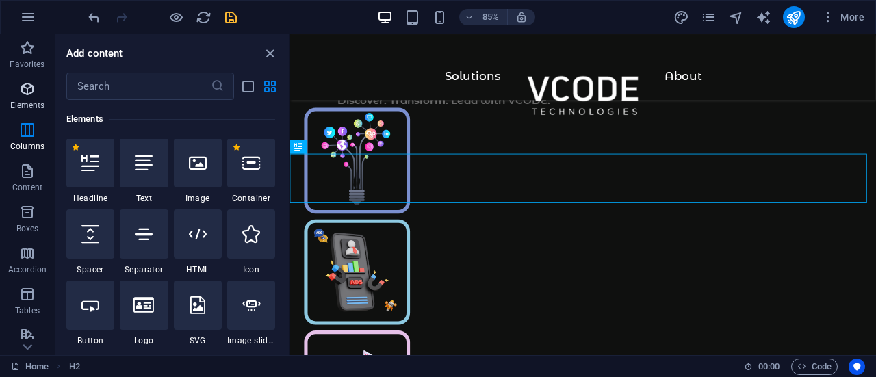
scroll to position [146, 0]
click at [194, 185] on div at bounding box center [198, 163] width 48 height 49
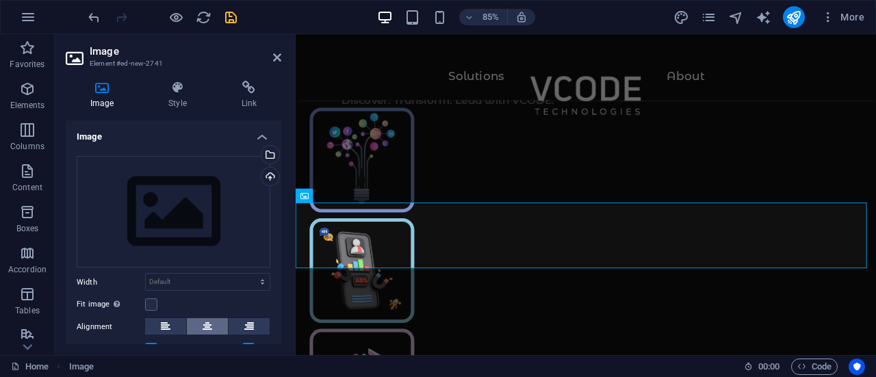
click at [202, 324] on icon at bounding box center [207, 326] width 10 height 16
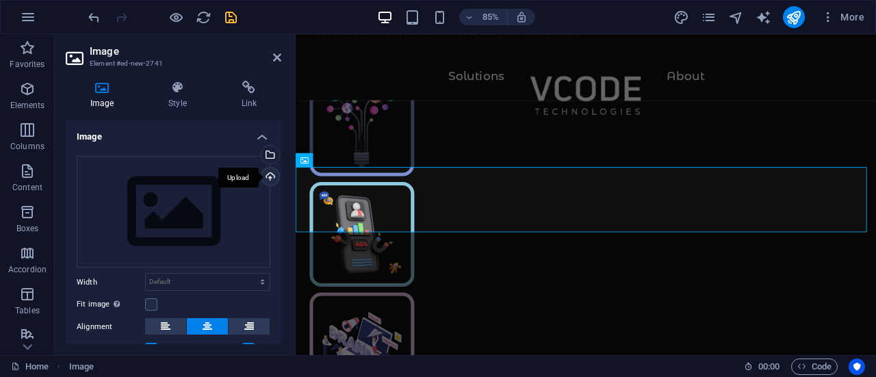
click at [267, 179] on div "Upload" at bounding box center [269, 178] width 21 height 21
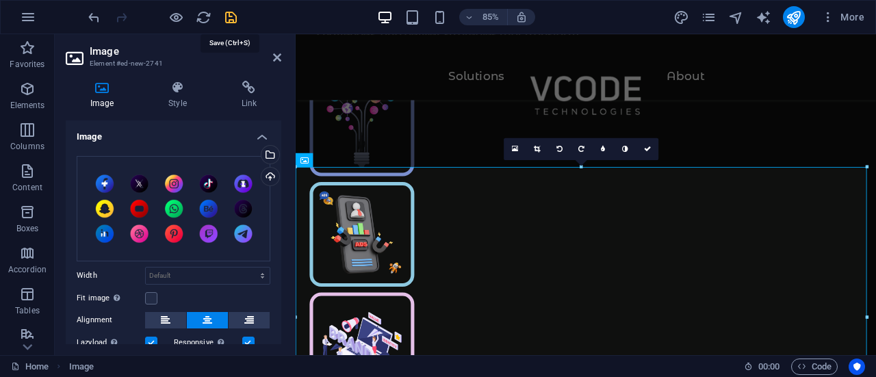
click at [231, 16] on icon "save" at bounding box center [231, 18] width 16 height 16
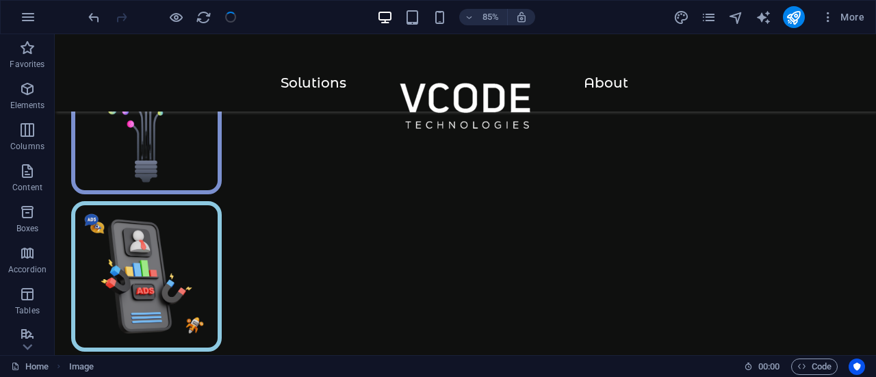
scroll to position [711, 0]
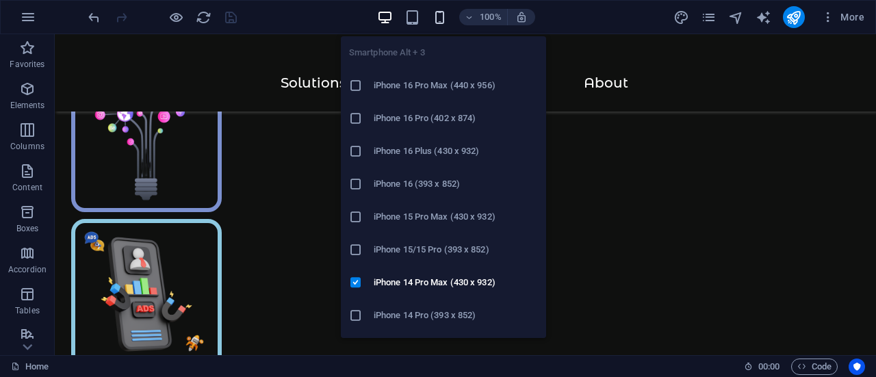
click at [441, 12] on icon "button" at bounding box center [440, 18] width 16 height 16
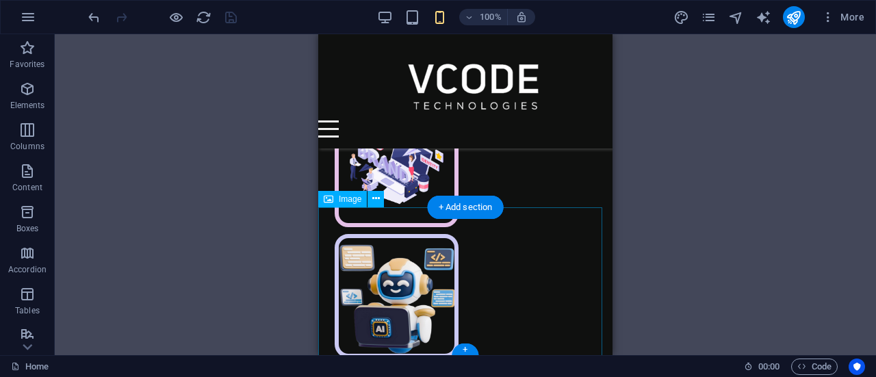
scroll to position [939, 0]
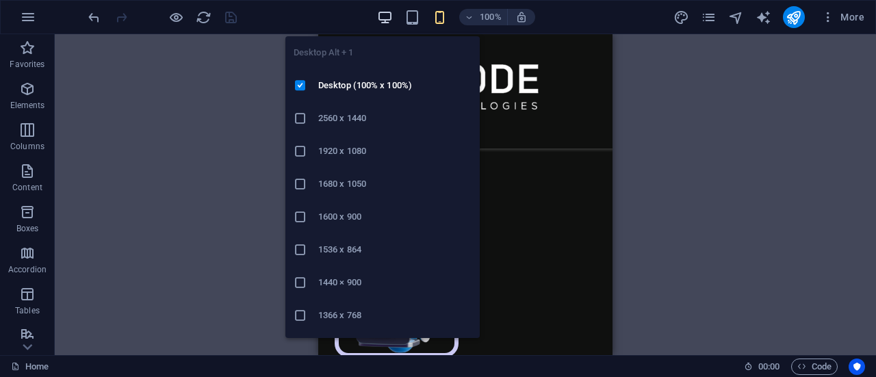
click at [380, 11] on icon "button" at bounding box center [385, 18] width 16 height 16
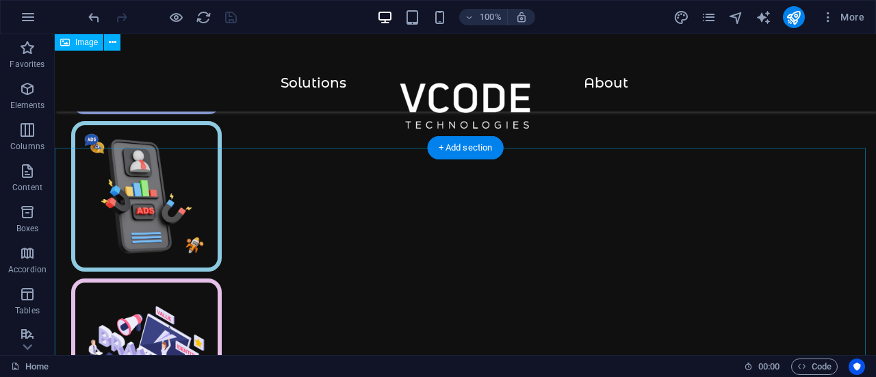
scroll to position [726, 0]
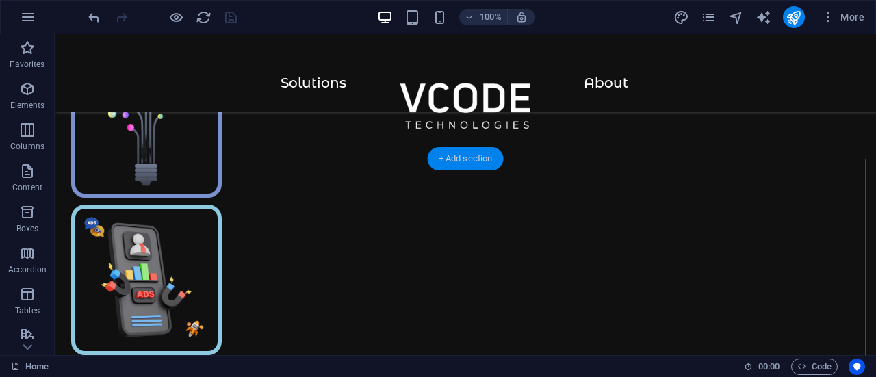
click at [454, 157] on div "+ Add section" at bounding box center [466, 158] width 76 height 23
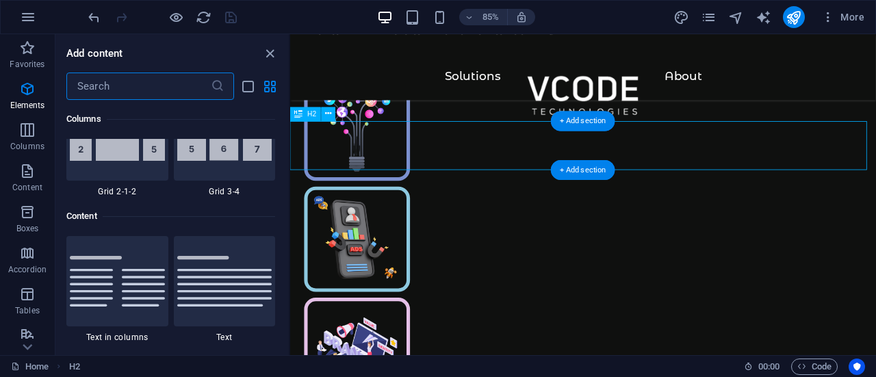
scroll to position [2393, 0]
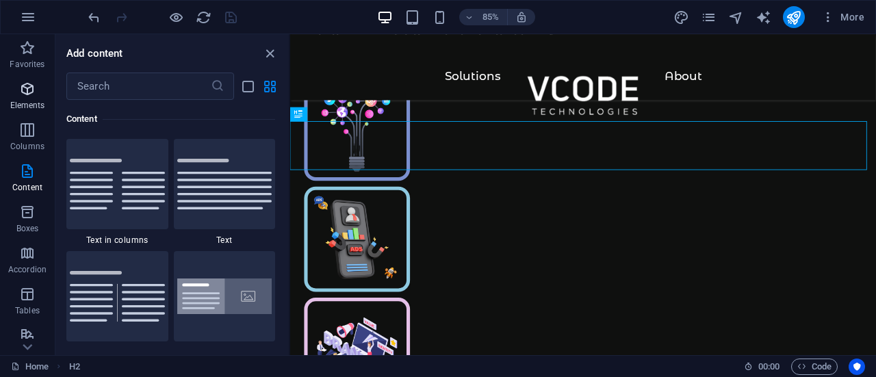
click at [31, 94] on icon "button" at bounding box center [27, 89] width 16 height 16
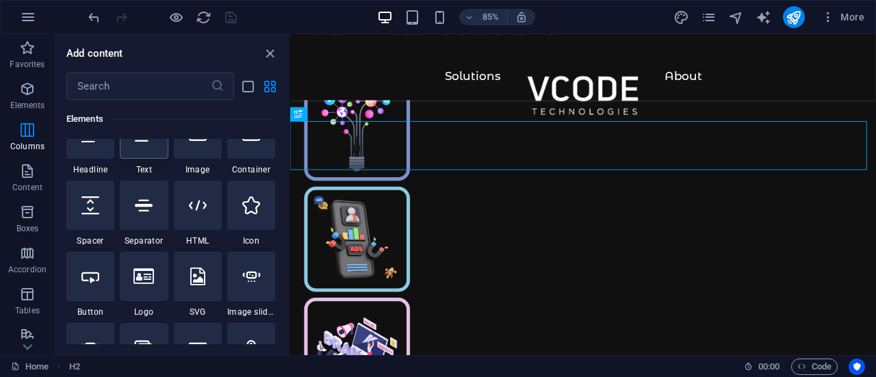
scroll to position [146, 0]
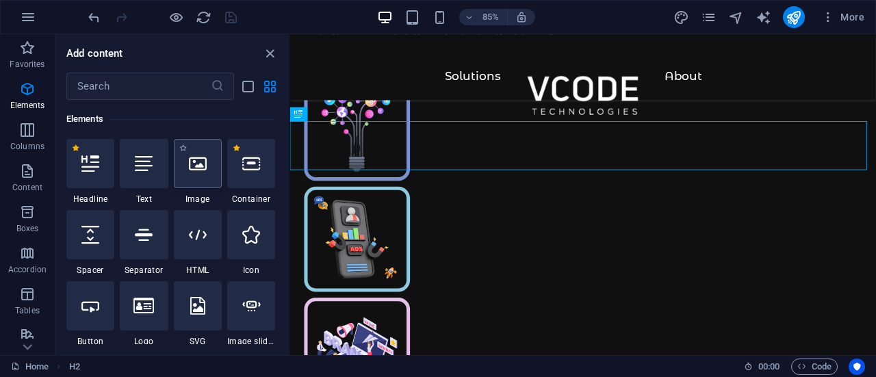
click at [208, 166] on div at bounding box center [198, 163] width 48 height 49
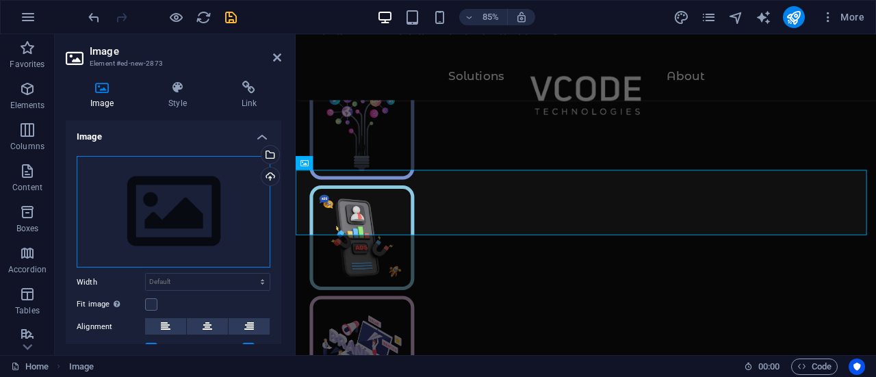
click at [197, 233] on div "Drag files here, click to choose files or select files from Files or our free s…" at bounding box center [174, 212] width 194 height 112
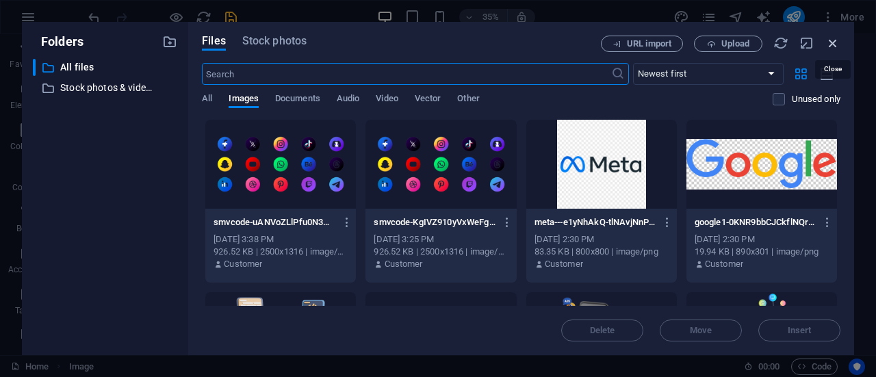
click at [837, 38] on icon "button" at bounding box center [832, 43] width 15 height 15
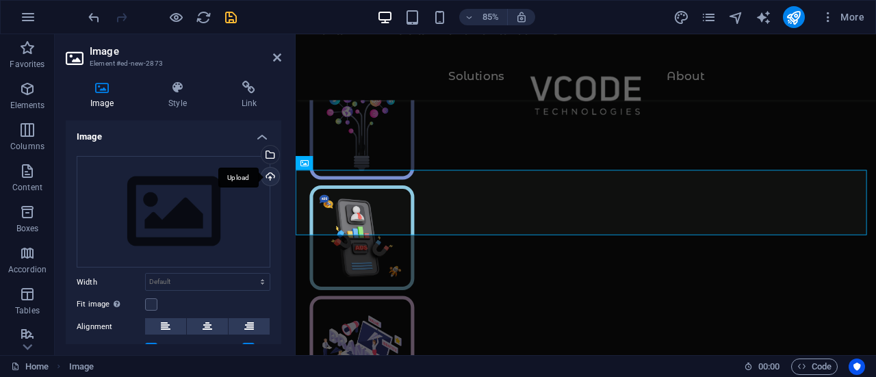
click at [268, 174] on div "Upload" at bounding box center [269, 178] width 21 height 21
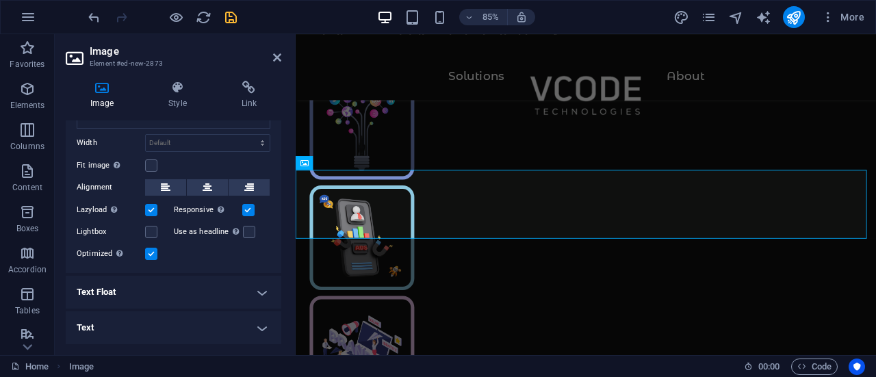
scroll to position [81, 0]
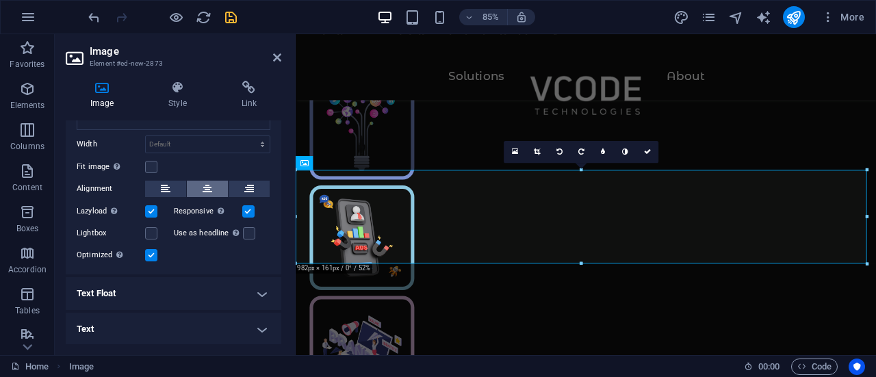
click at [207, 185] on icon at bounding box center [207, 189] width 10 height 16
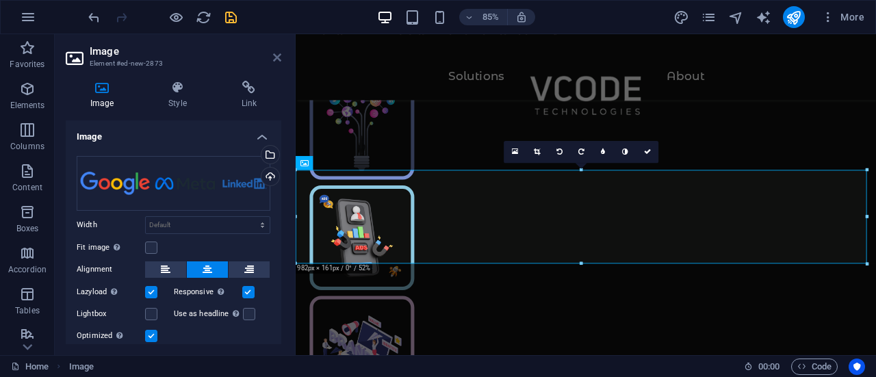
click at [278, 57] on icon at bounding box center [277, 57] width 8 height 11
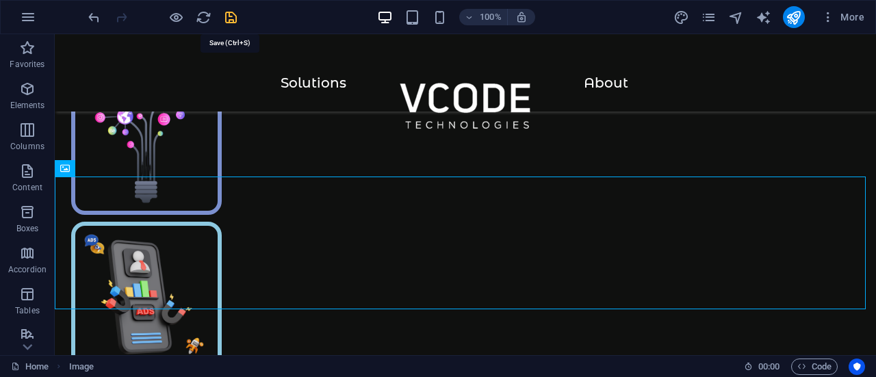
click at [227, 20] on icon "save" at bounding box center [231, 18] width 16 height 16
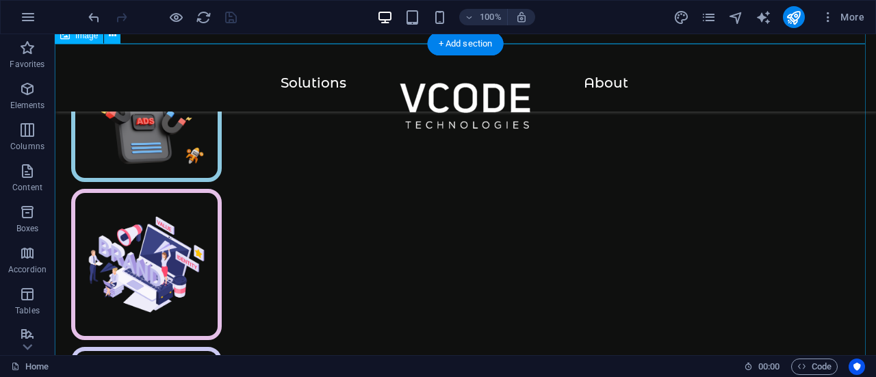
scroll to position [973, 0]
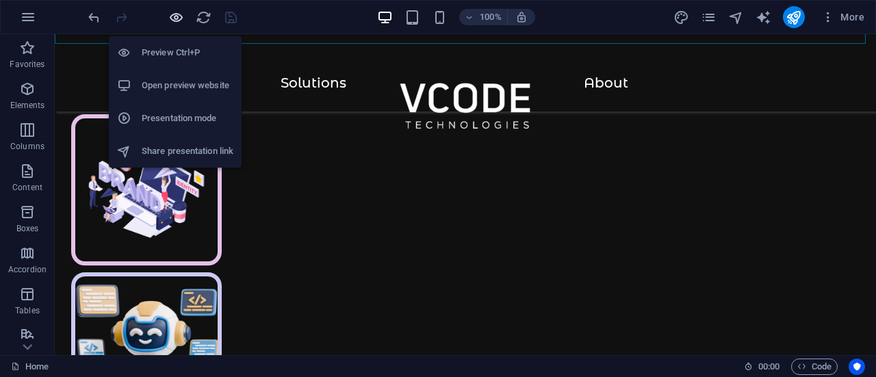
click at [177, 18] on icon "button" at bounding box center [176, 18] width 16 height 16
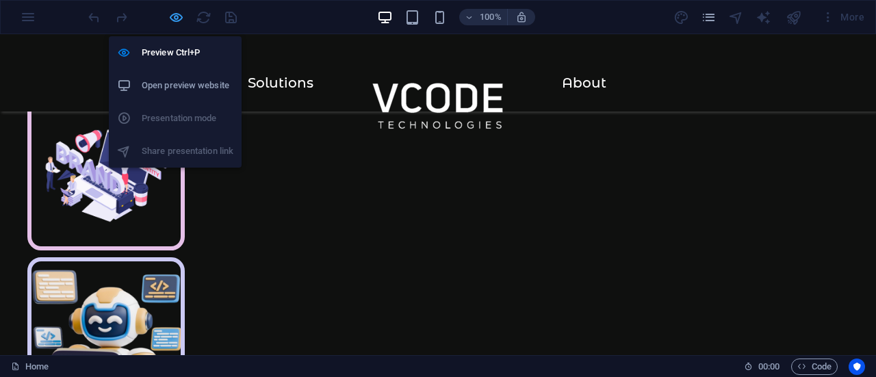
scroll to position [785, 0]
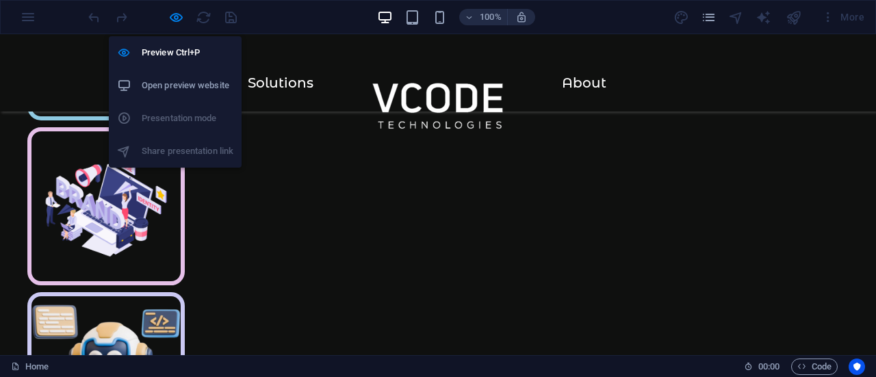
click at [175, 87] on h6 "Open preview website" at bounding box center [188, 85] width 92 height 16
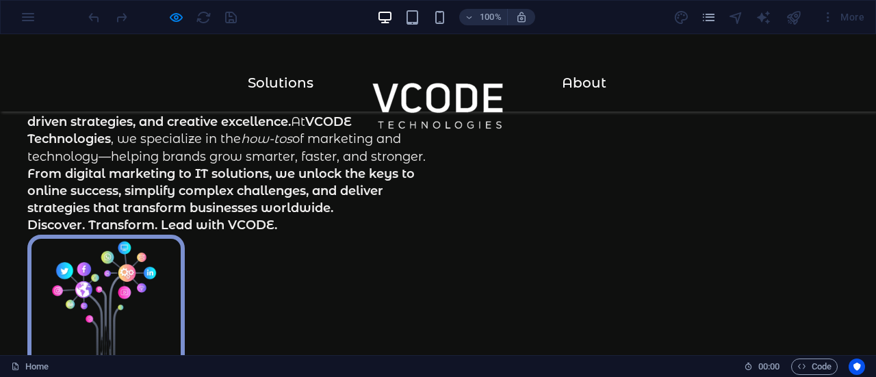
scroll to position [440, 0]
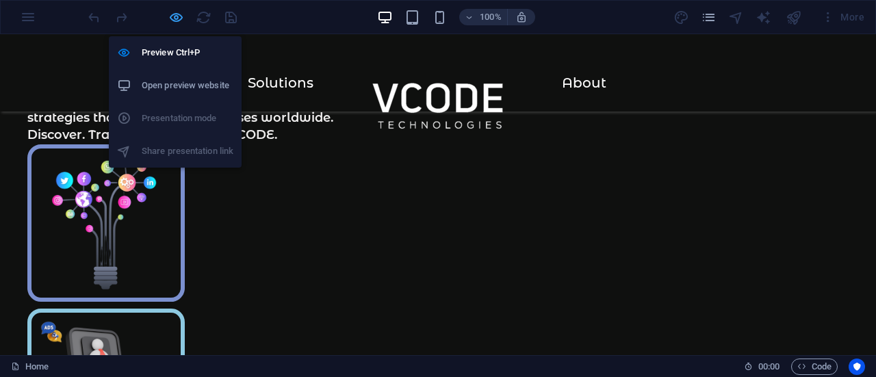
click at [175, 14] on icon "button" at bounding box center [176, 18] width 16 height 16
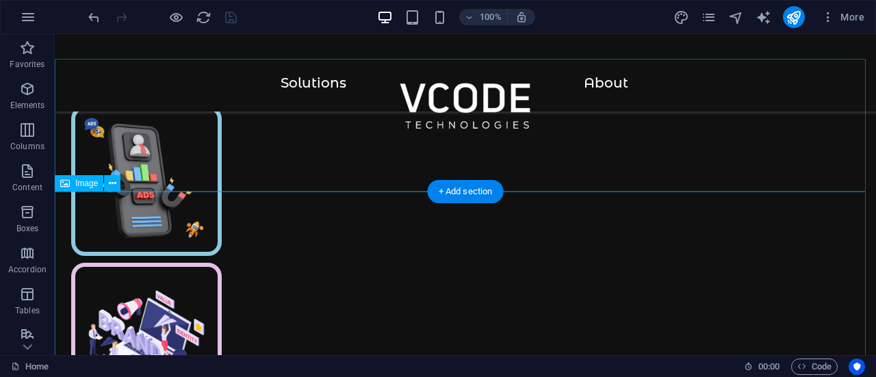
scroll to position [830, 0]
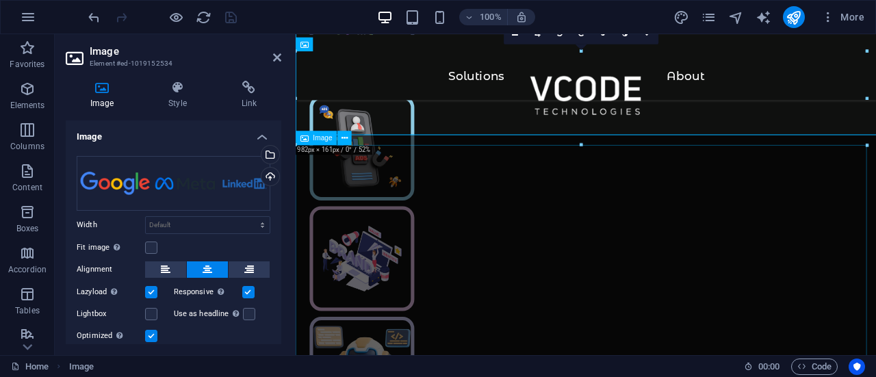
scroll to position [865, 0]
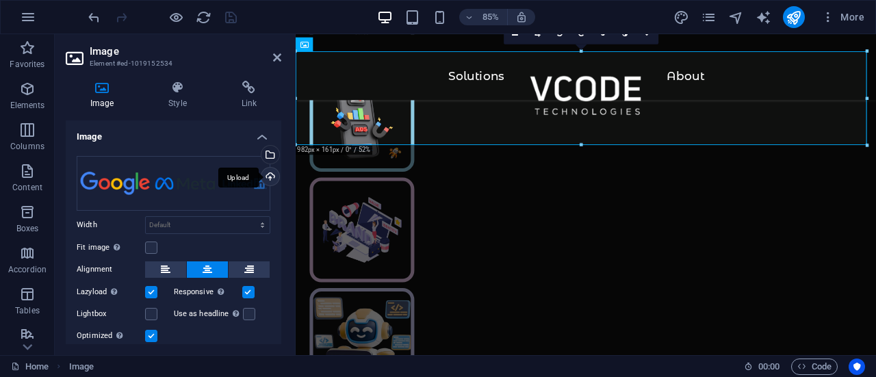
click at [264, 174] on div "Upload" at bounding box center [269, 178] width 21 height 21
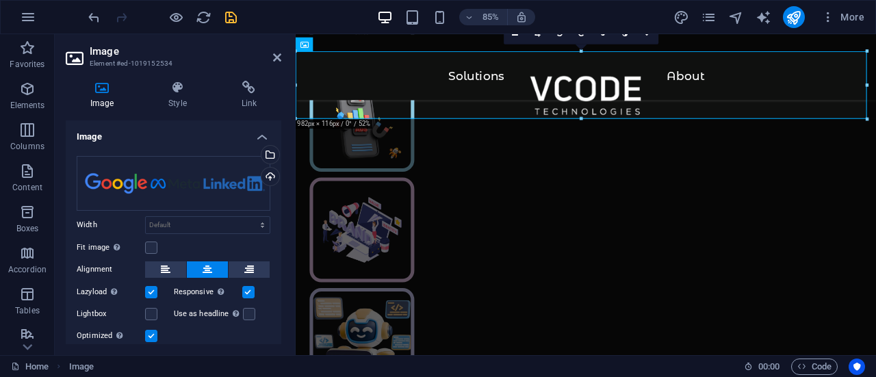
click at [231, 8] on div at bounding box center [162, 17] width 153 height 22
click at [229, 14] on icon "save" at bounding box center [231, 18] width 16 height 16
checkbox input "false"
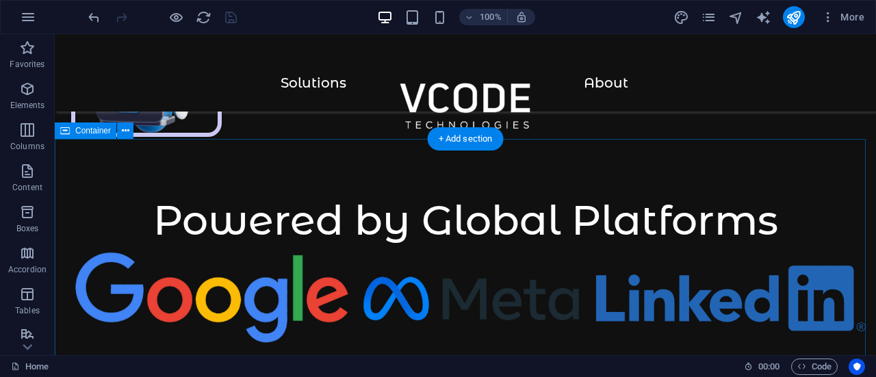
scroll to position [1259, 0]
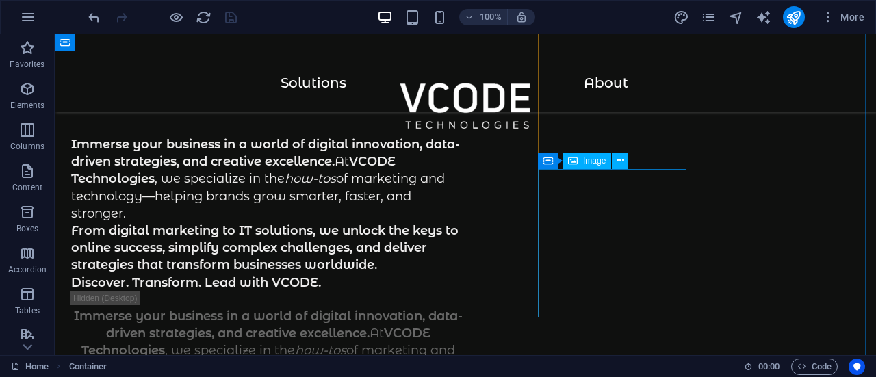
scroll to position [0, 0]
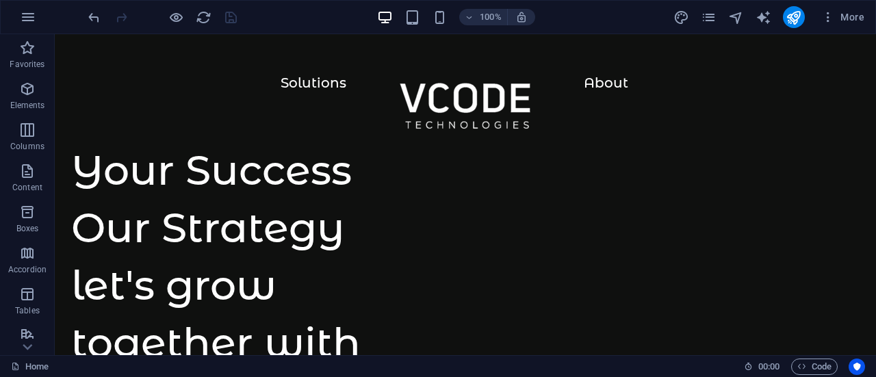
click at [231, 21] on div at bounding box center [162, 17] width 153 height 22
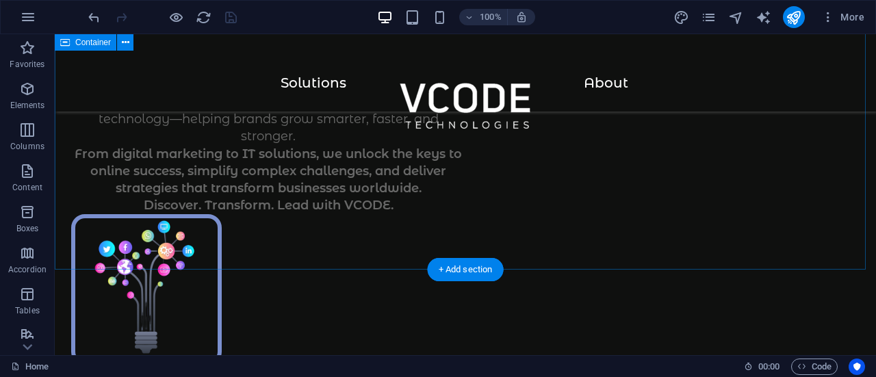
scroll to position [563, 0]
